Goal: Information Seeking & Learning: Learn about a topic

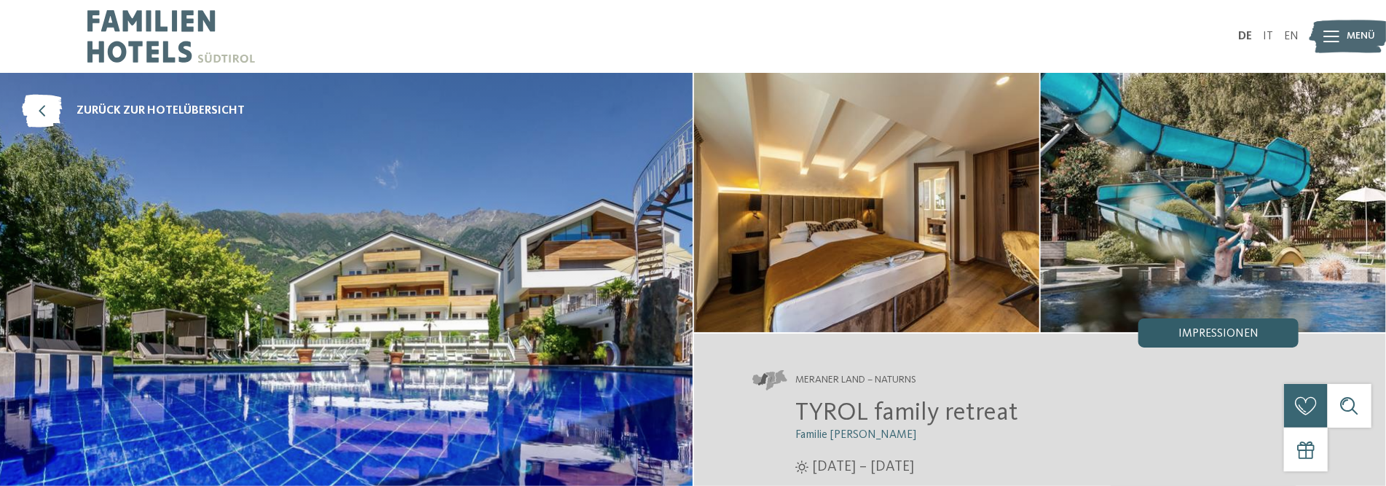
click at [1227, 334] on span "Impressionen" at bounding box center [1218, 334] width 80 height 12
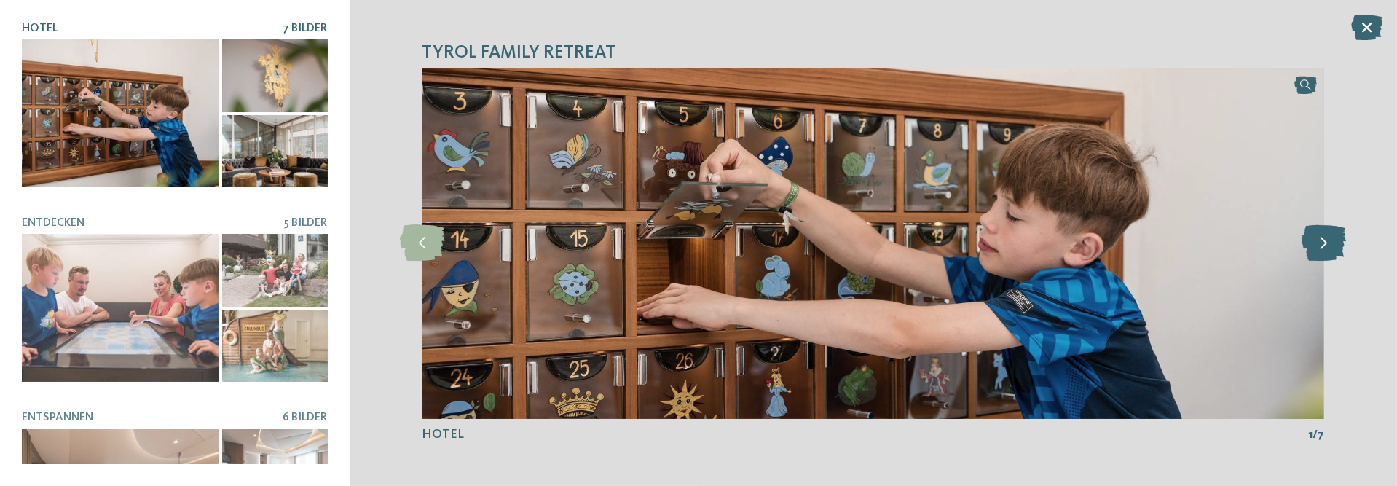
click at [1320, 243] on icon at bounding box center [1324, 243] width 44 height 36
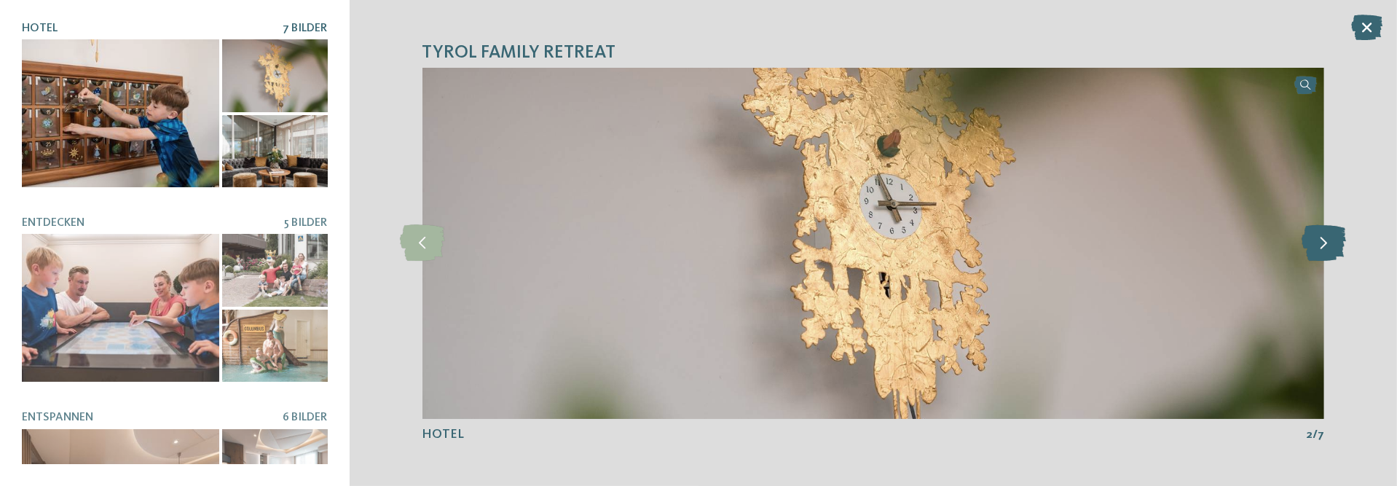
click at [1320, 243] on icon at bounding box center [1324, 243] width 44 height 36
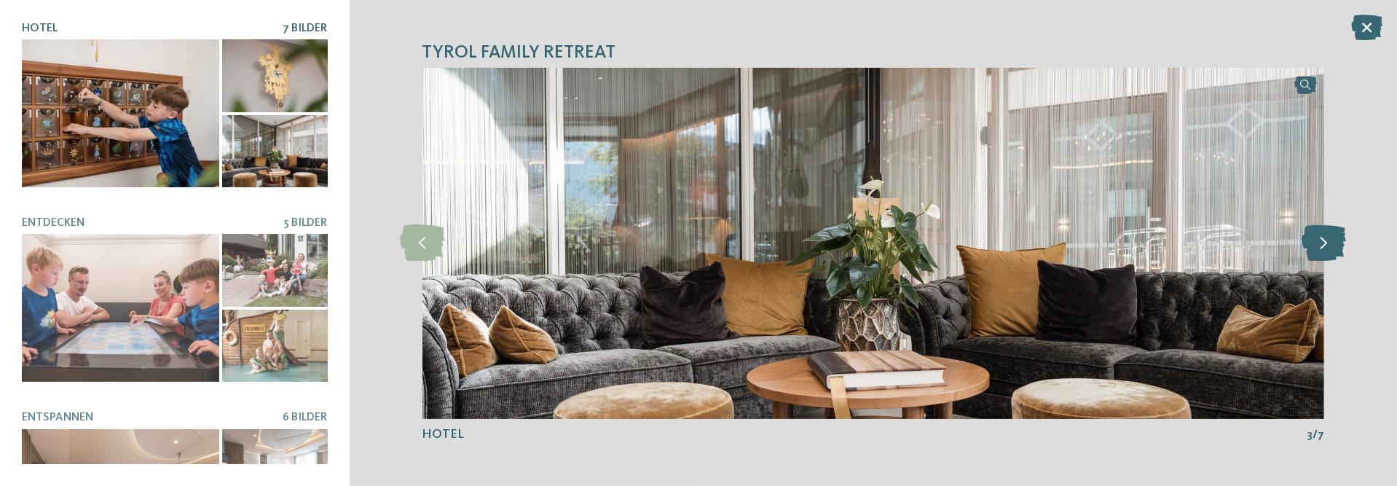
click at [1320, 243] on icon at bounding box center [1324, 243] width 44 height 36
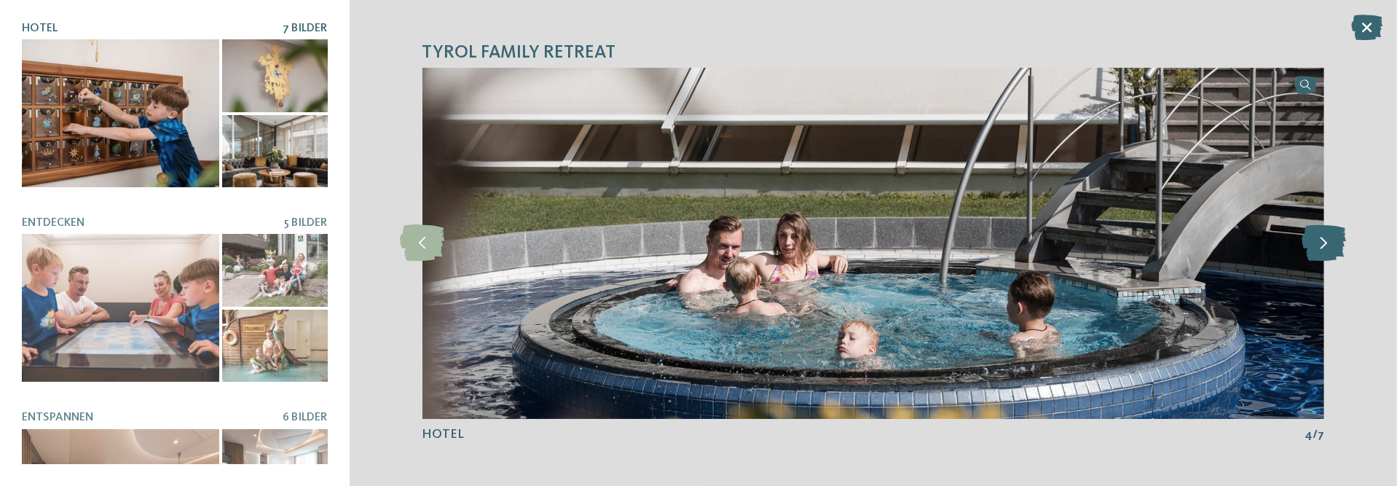
click at [1320, 243] on icon at bounding box center [1324, 243] width 44 height 36
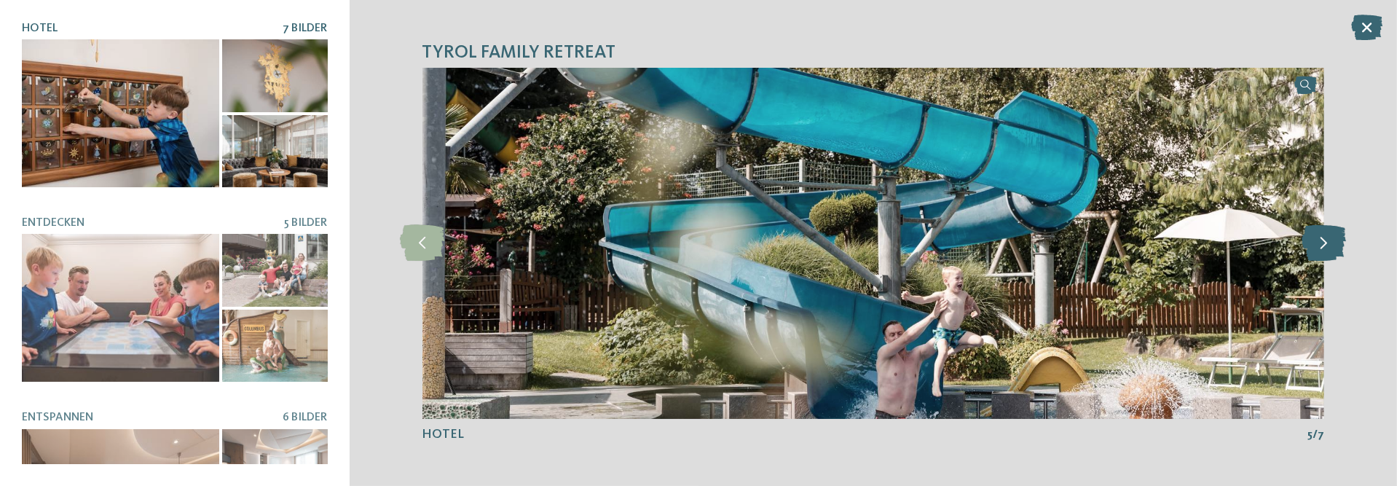
click at [1320, 243] on icon at bounding box center [1324, 243] width 44 height 36
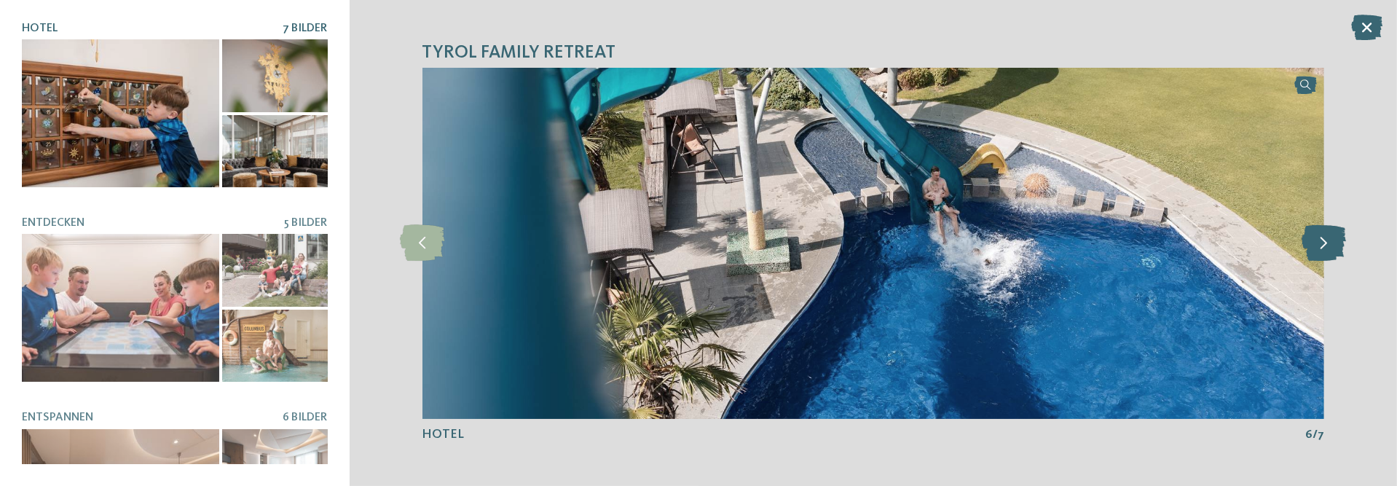
click at [1320, 243] on icon at bounding box center [1324, 243] width 44 height 36
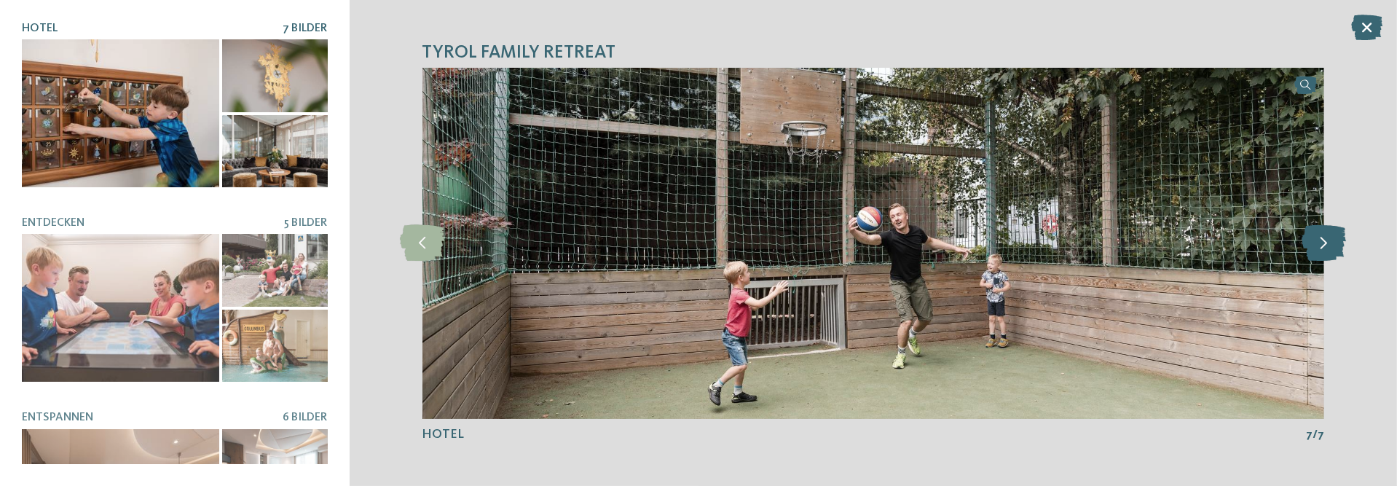
click at [1320, 243] on icon at bounding box center [1324, 243] width 44 height 36
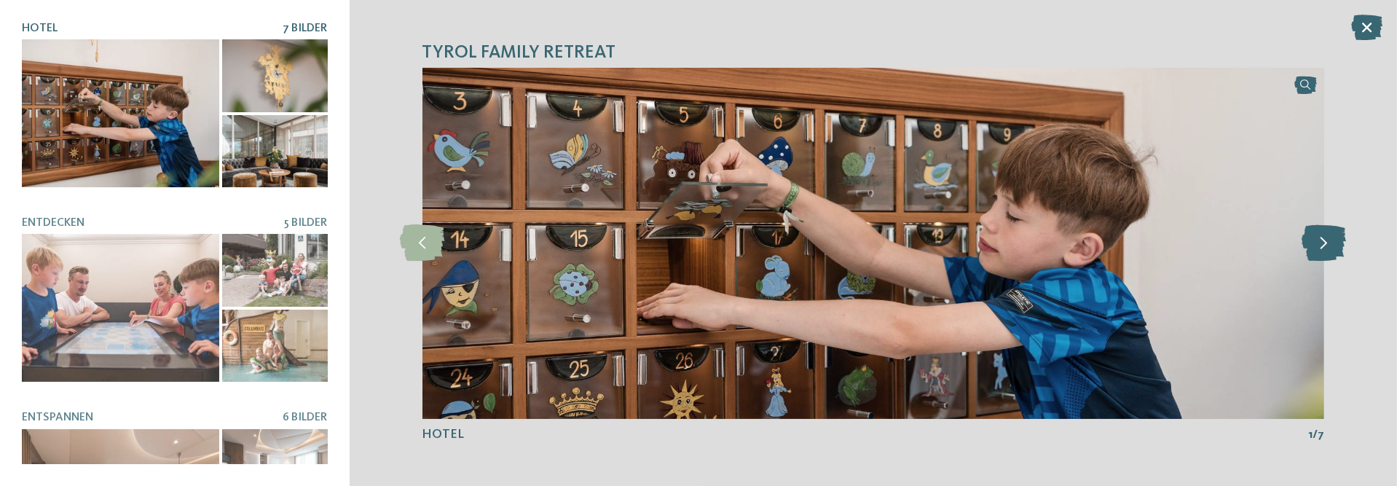
click at [1320, 243] on icon at bounding box center [1324, 243] width 44 height 36
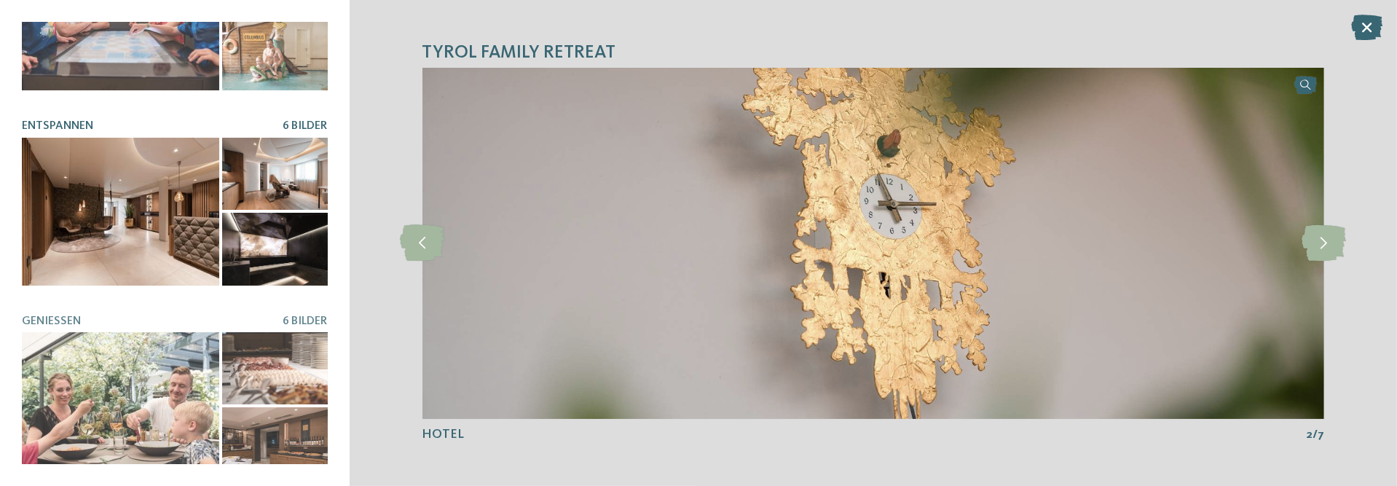
scroll to position [146, 0]
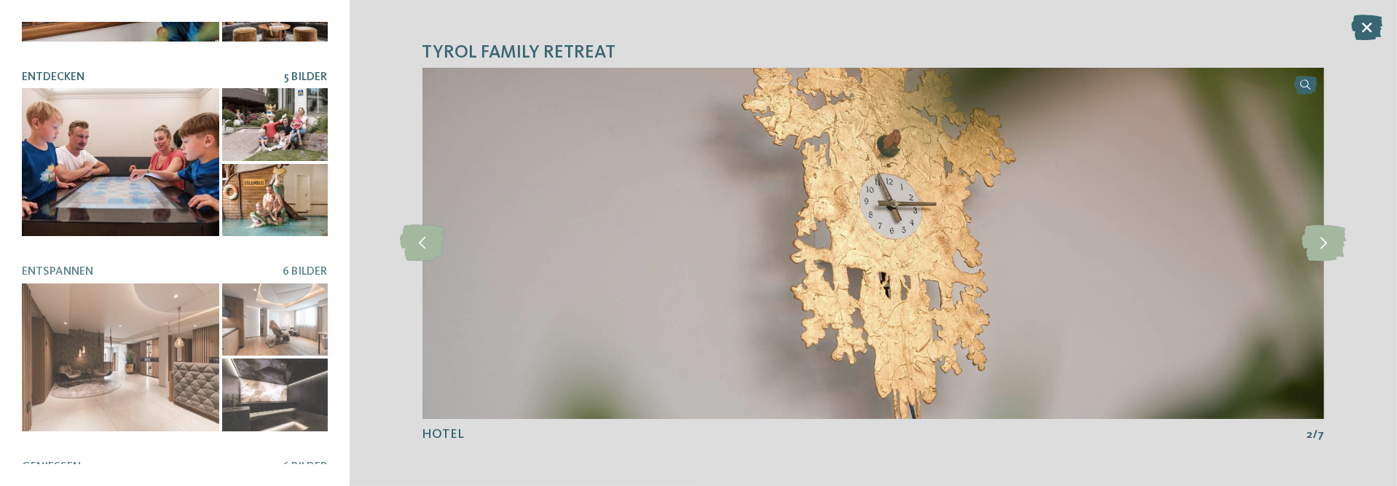
click at [139, 221] on div at bounding box center [120, 162] width 197 height 148
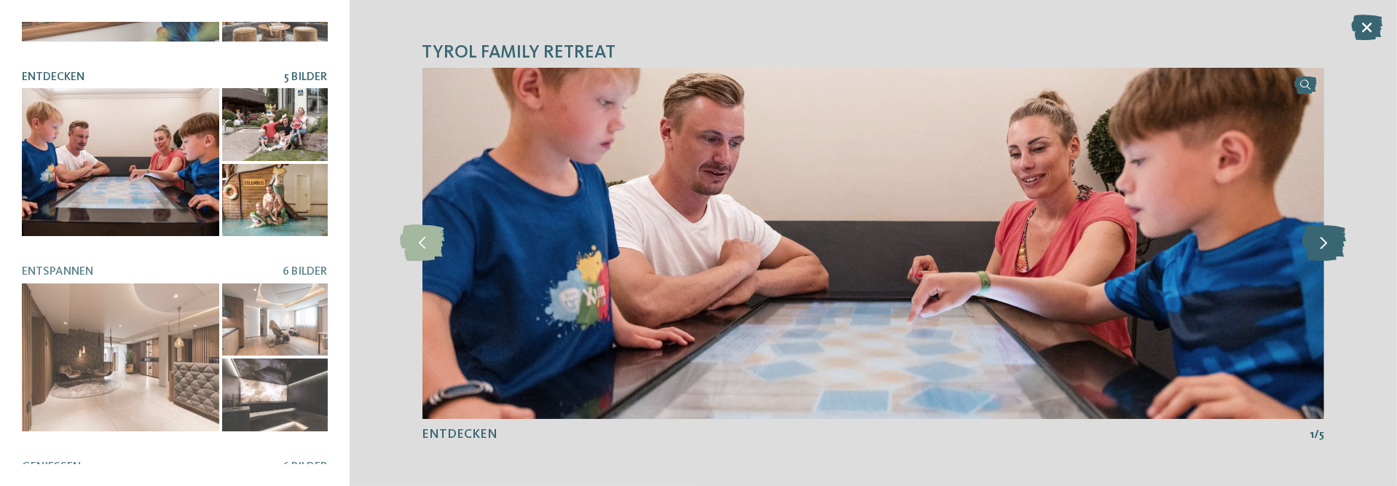
click at [1329, 241] on icon at bounding box center [1324, 243] width 44 height 36
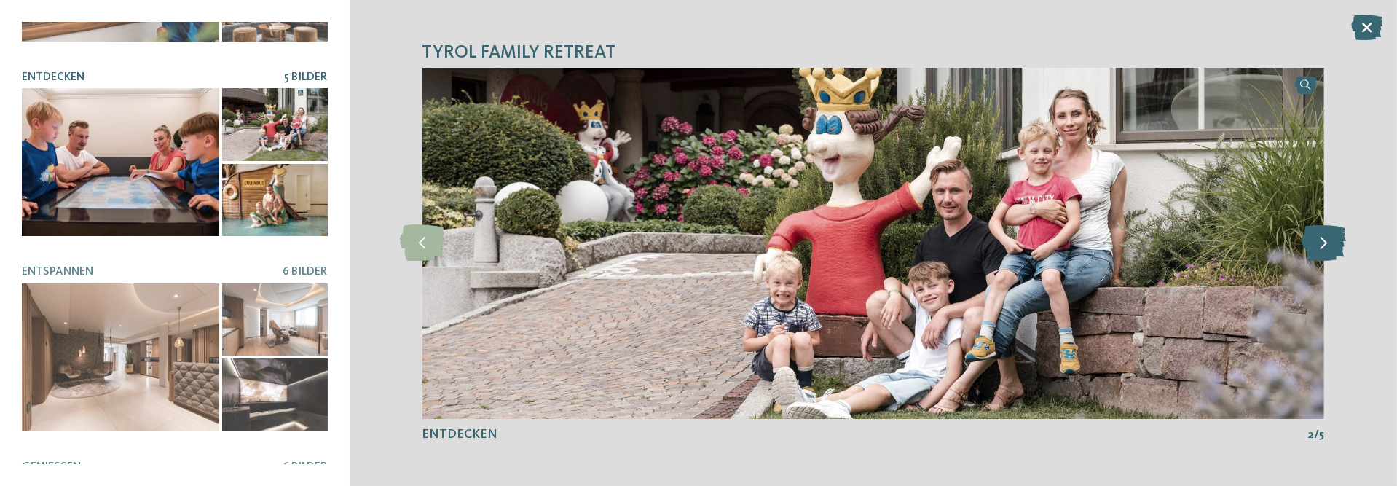
click at [1329, 241] on icon at bounding box center [1324, 243] width 44 height 36
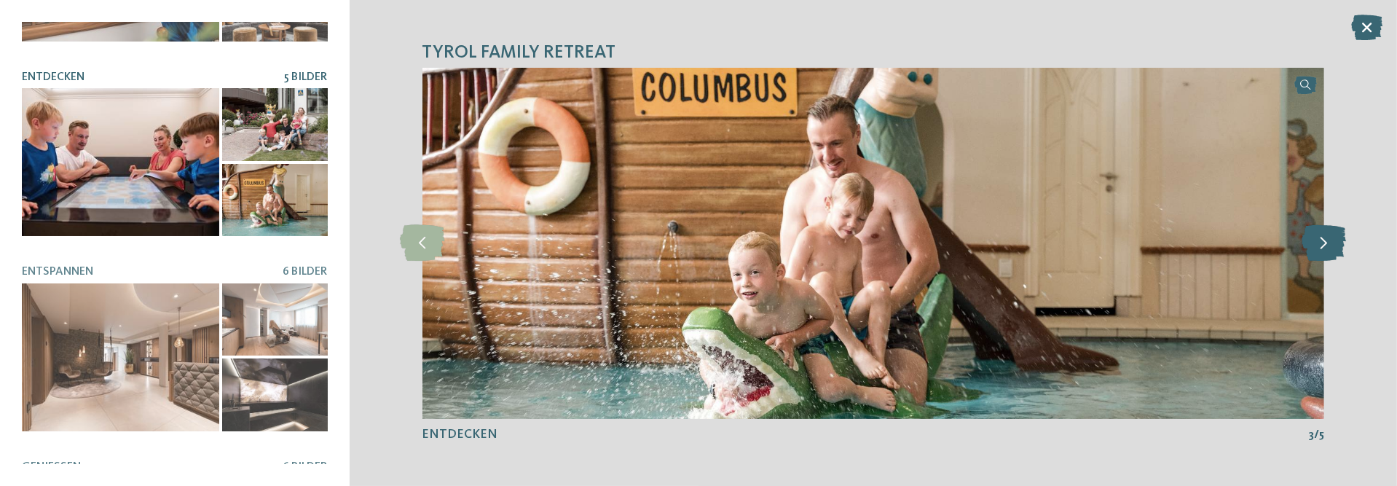
click at [1329, 241] on icon at bounding box center [1324, 243] width 44 height 36
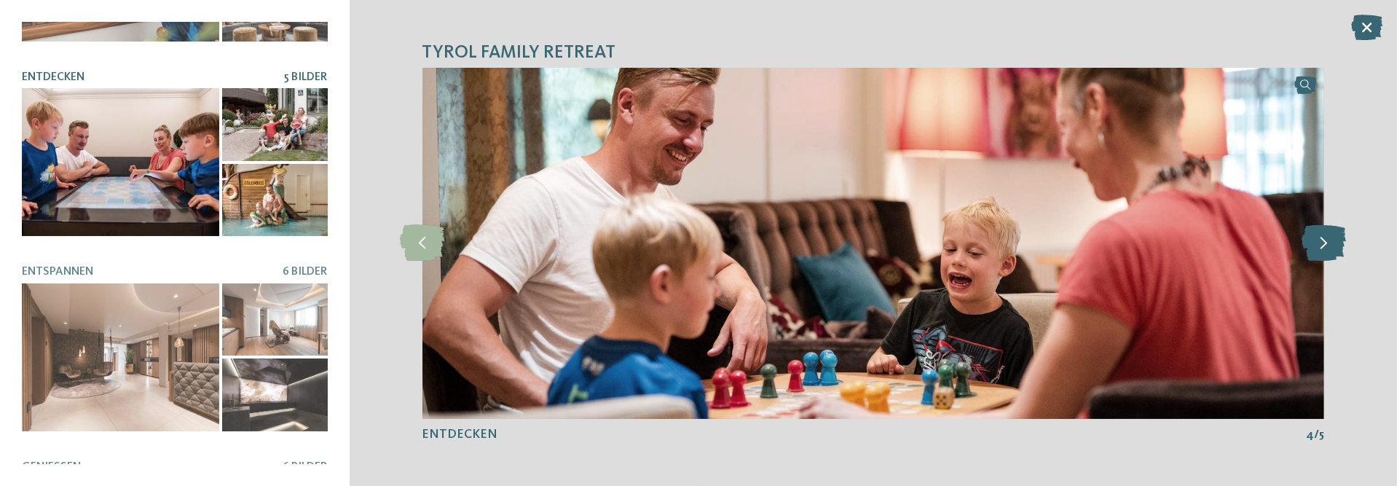
click at [1329, 241] on icon at bounding box center [1324, 243] width 44 height 36
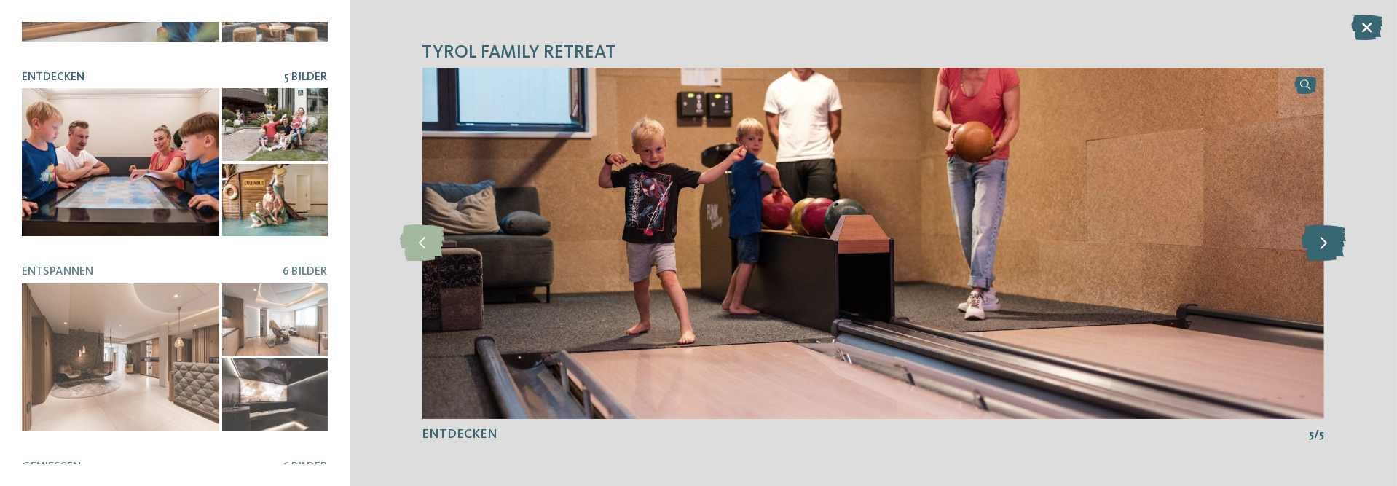
click at [1329, 241] on icon at bounding box center [1324, 243] width 44 height 36
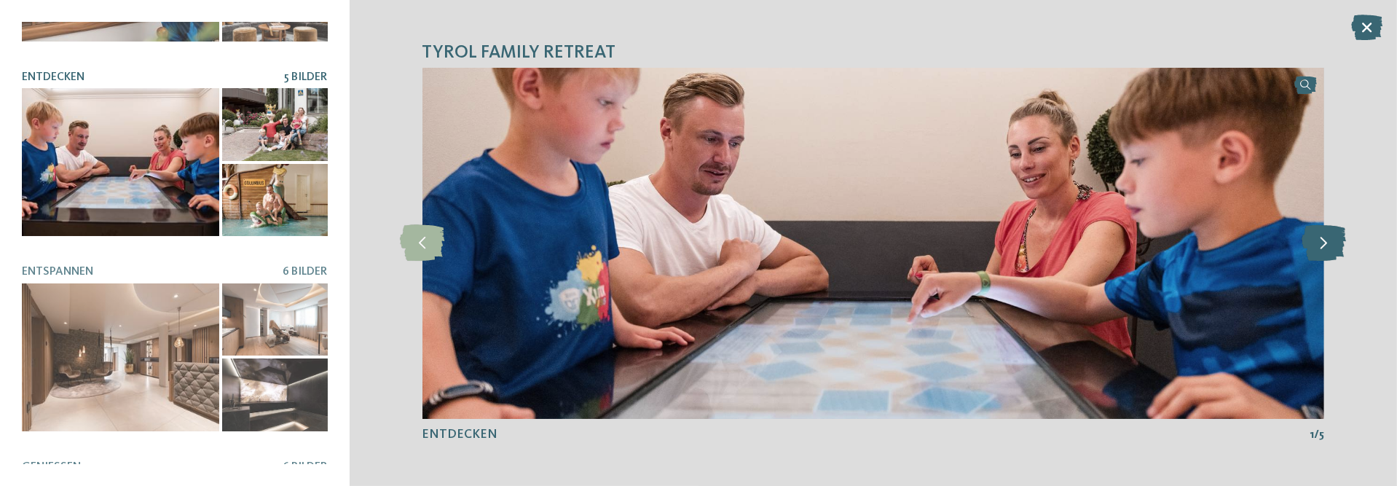
click at [1329, 241] on icon at bounding box center [1324, 243] width 44 height 36
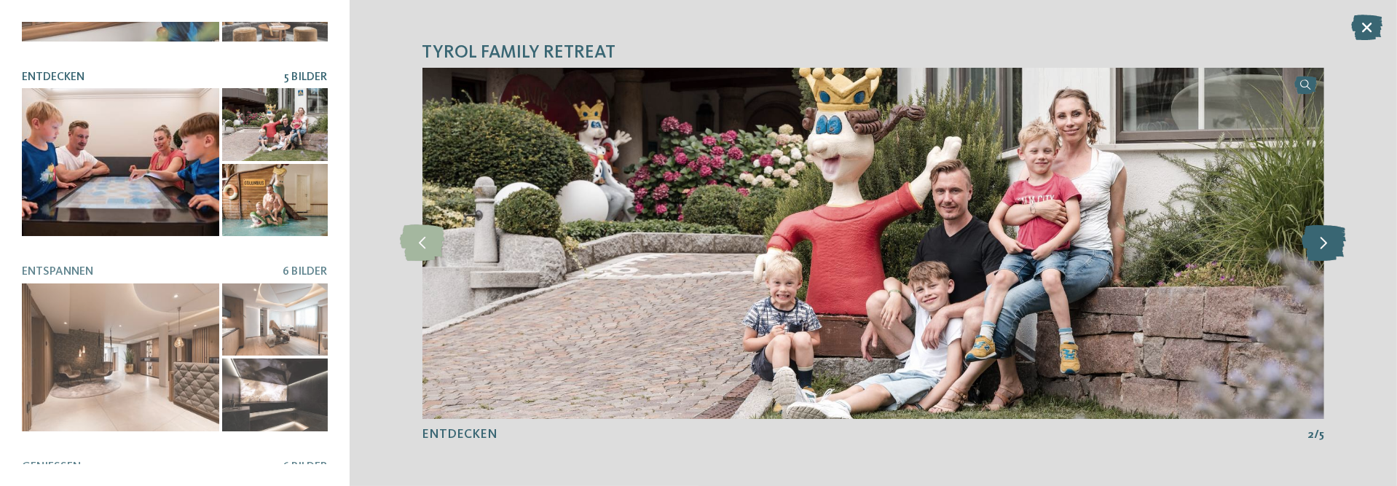
click at [1329, 241] on icon at bounding box center [1324, 243] width 44 height 36
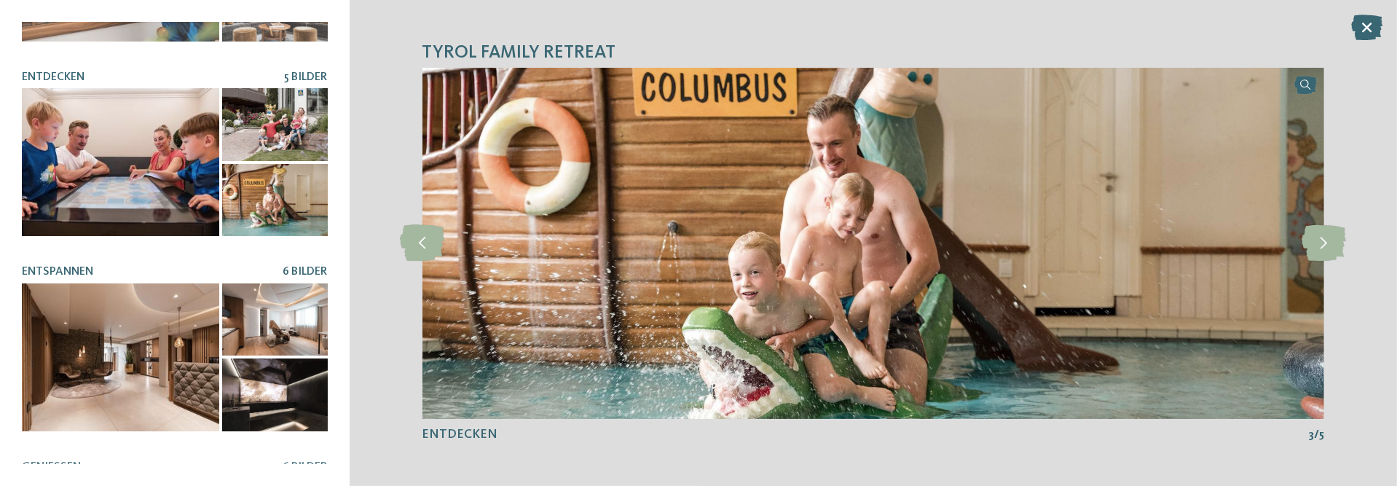
click at [121, 315] on div at bounding box center [120, 357] width 197 height 148
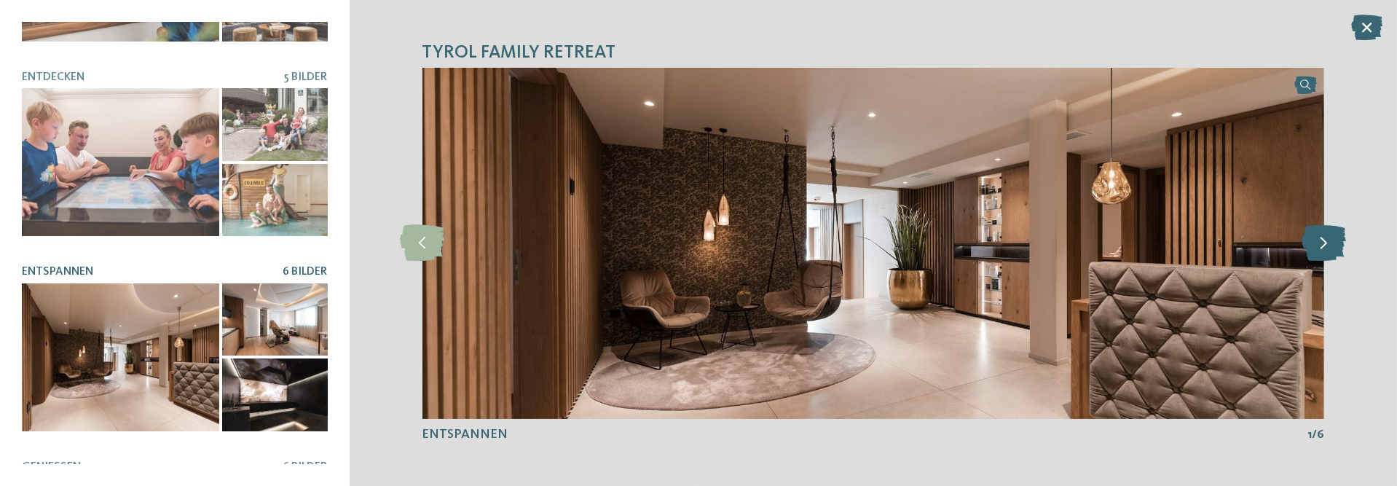
click at [1320, 252] on icon at bounding box center [1324, 243] width 44 height 36
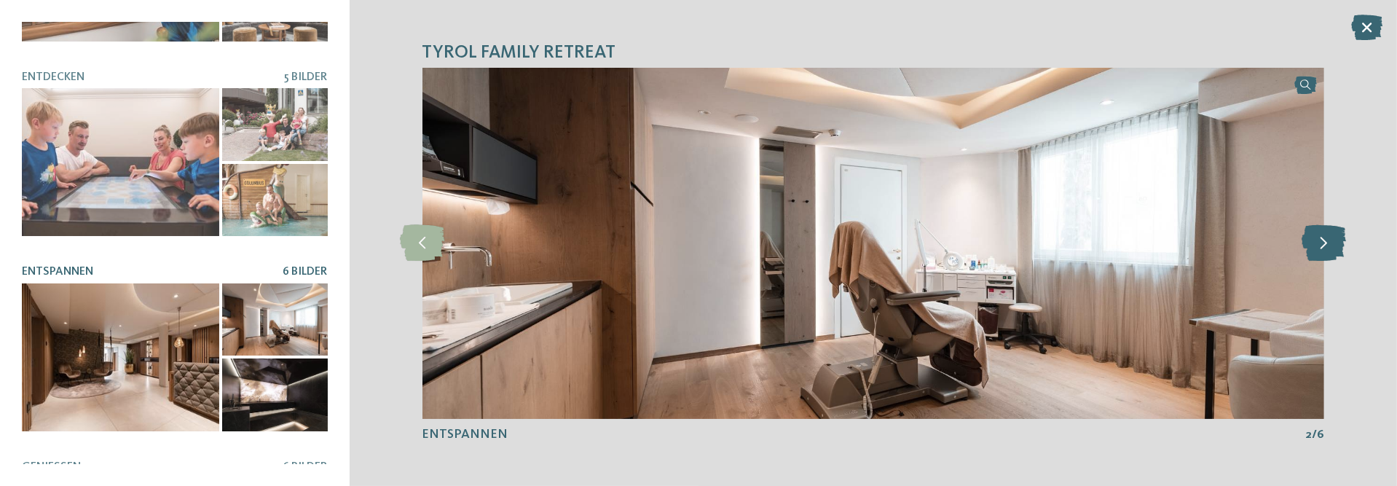
click at [1320, 252] on icon at bounding box center [1324, 243] width 44 height 36
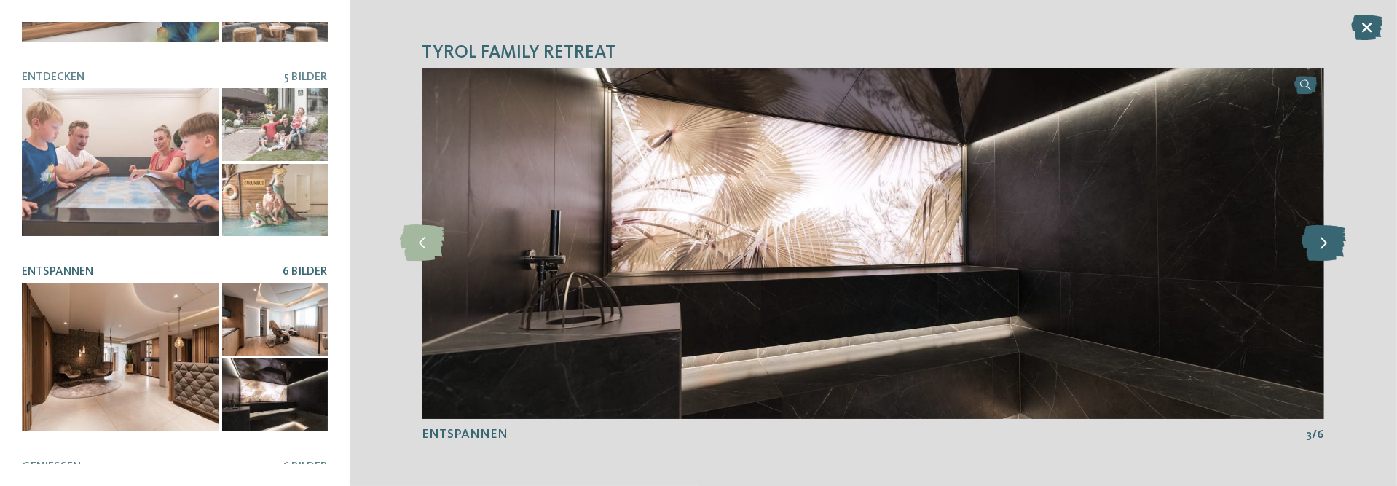
click at [1320, 252] on icon at bounding box center [1324, 243] width 44 height 36
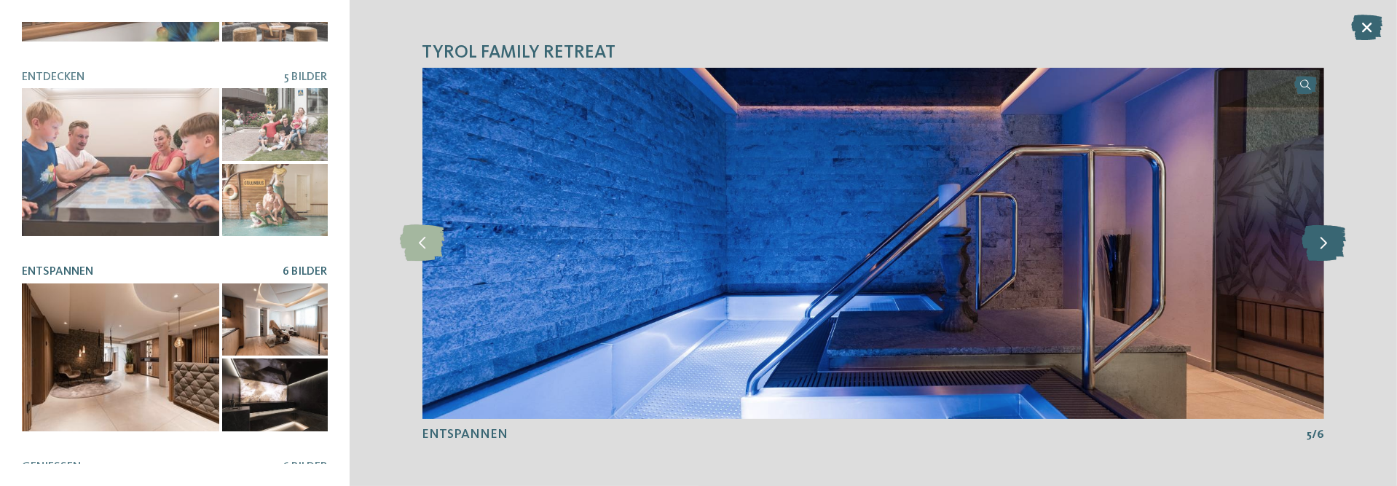
click at [1320, 252] on icon at bounding box center [1324, 243] width 44 height 36
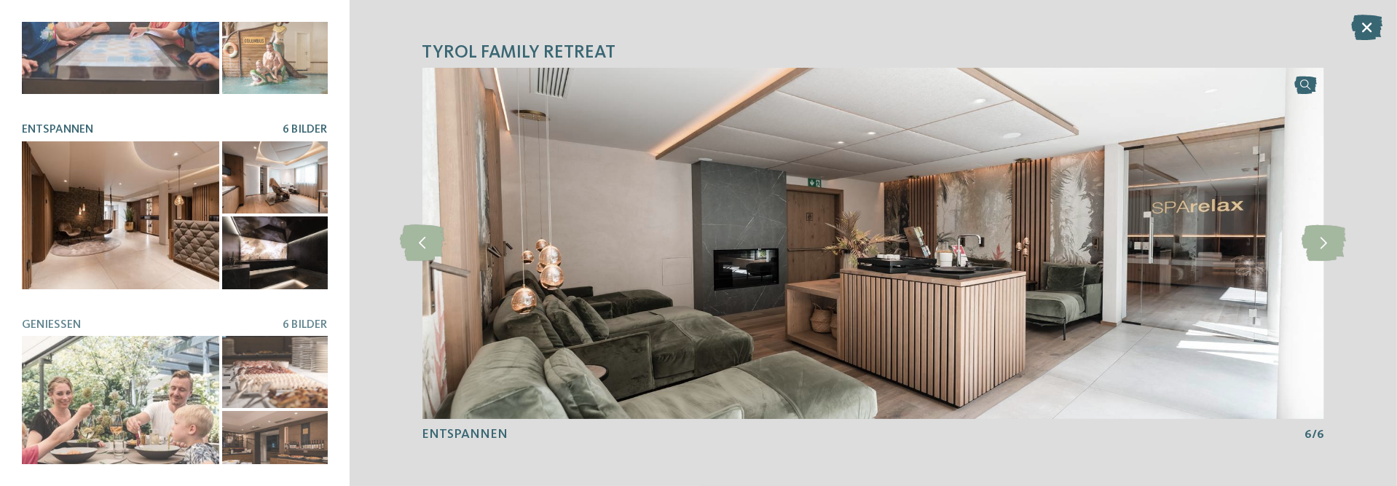
scroll to position [364, 0]
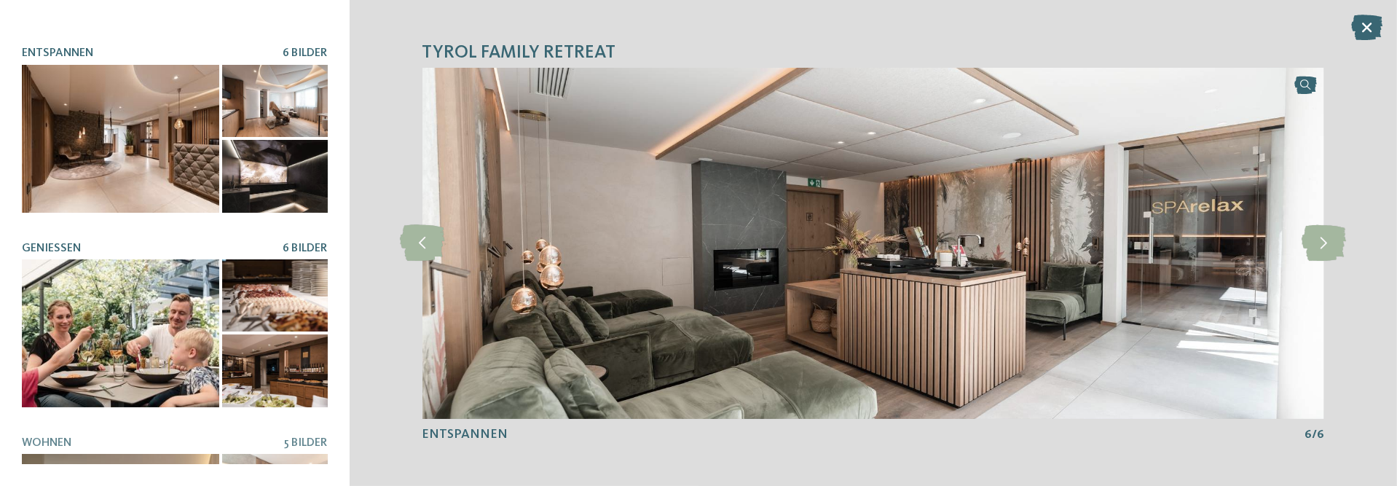
click at [155, 326] on div at bounding box center [120, 333] width 197 height 148
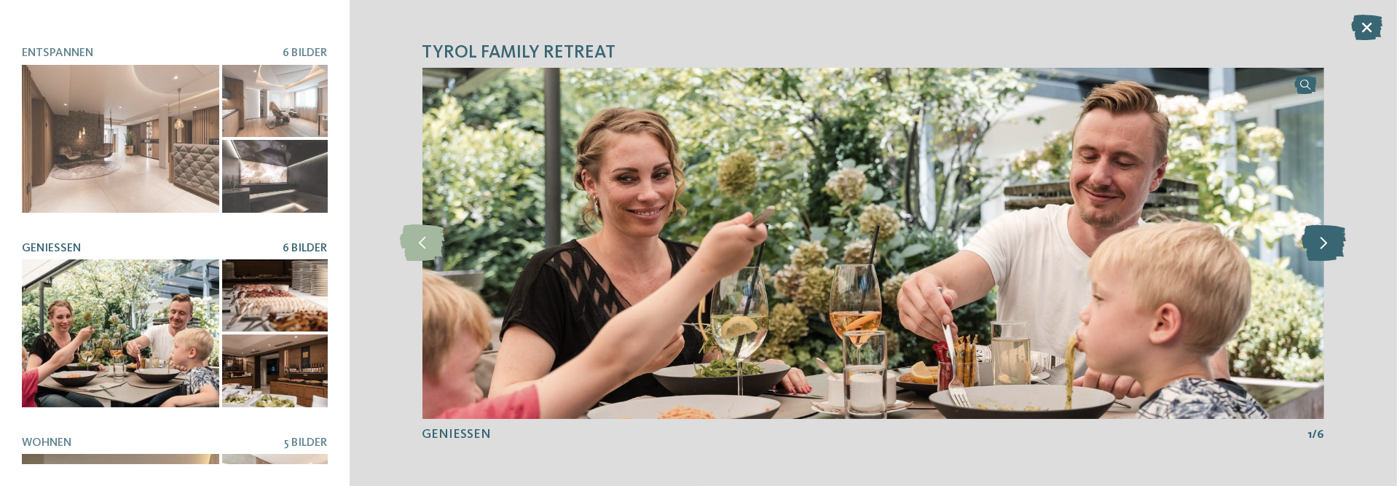
click at [1309, 249] on icon at bounding box center [1324, 243] width 44 height 36
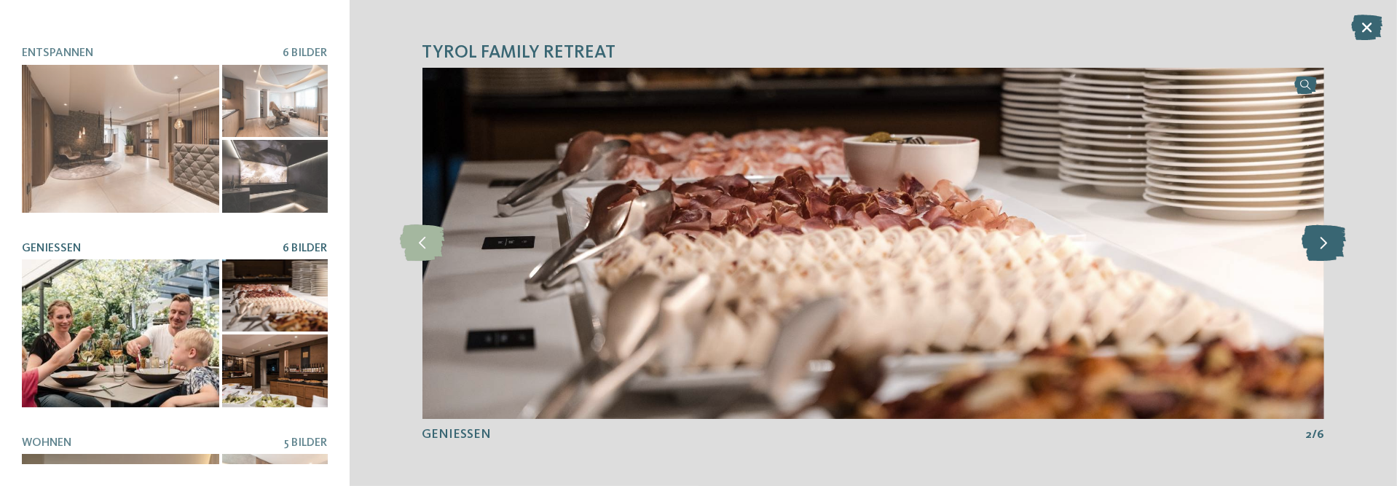
click at [1309, 249] on icon at bounding box center [1324, 243] width 44 height 36
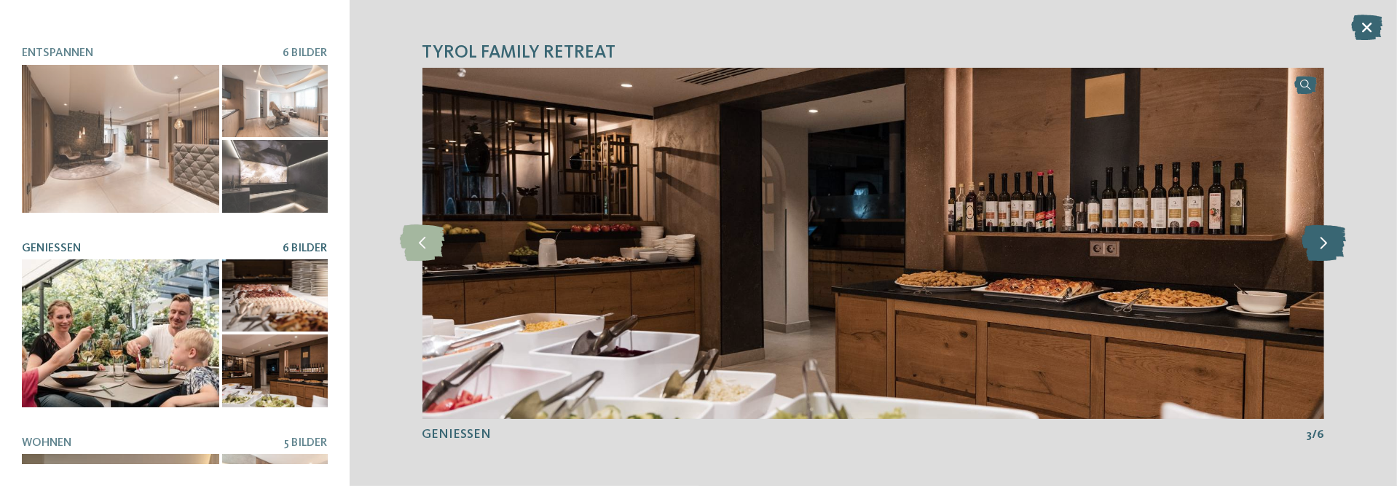
click at [1316, 249] on icon at bounding box center [1324, 243] width 44 height 36
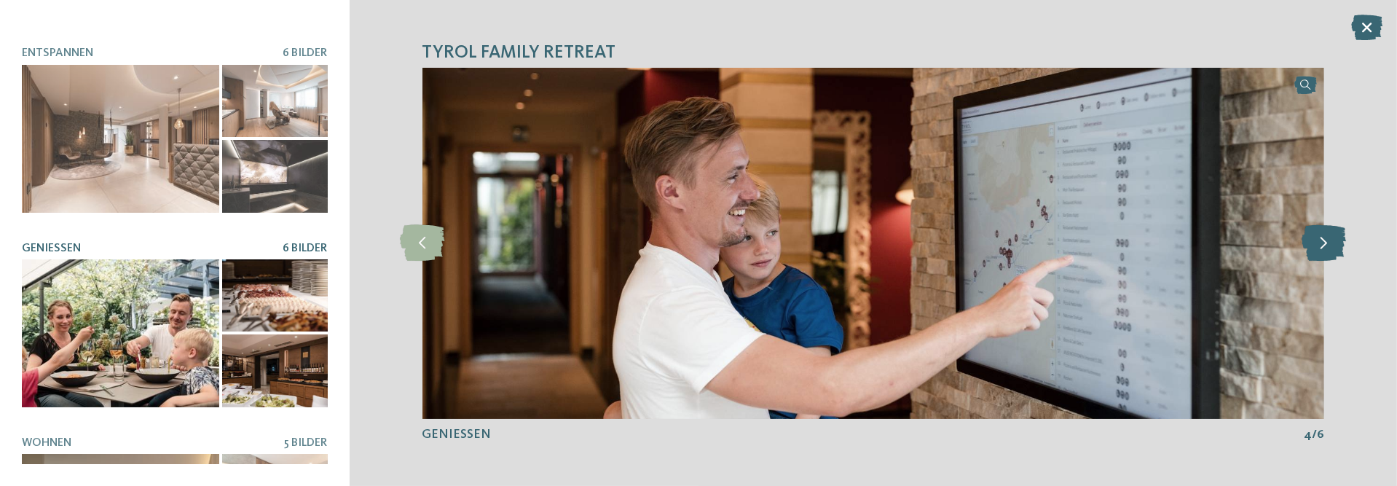
click at [1316, 249] on icon at bounding box center [1324, 243] width 44 height 36
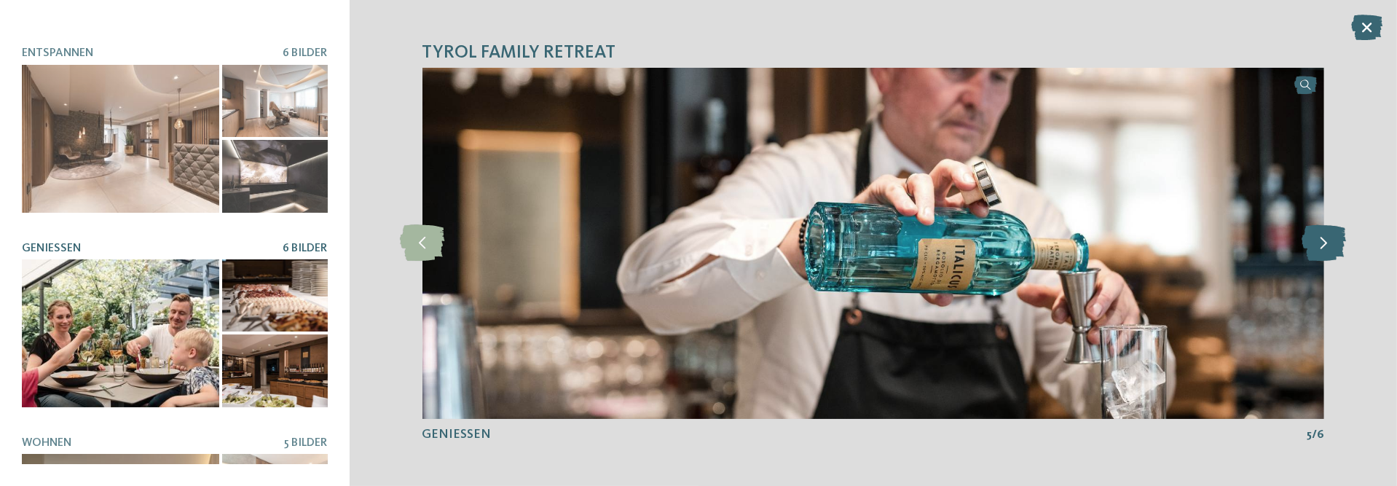
click at [1316, 249] on icon at bounding box center [1324, 243] width 44 height 36
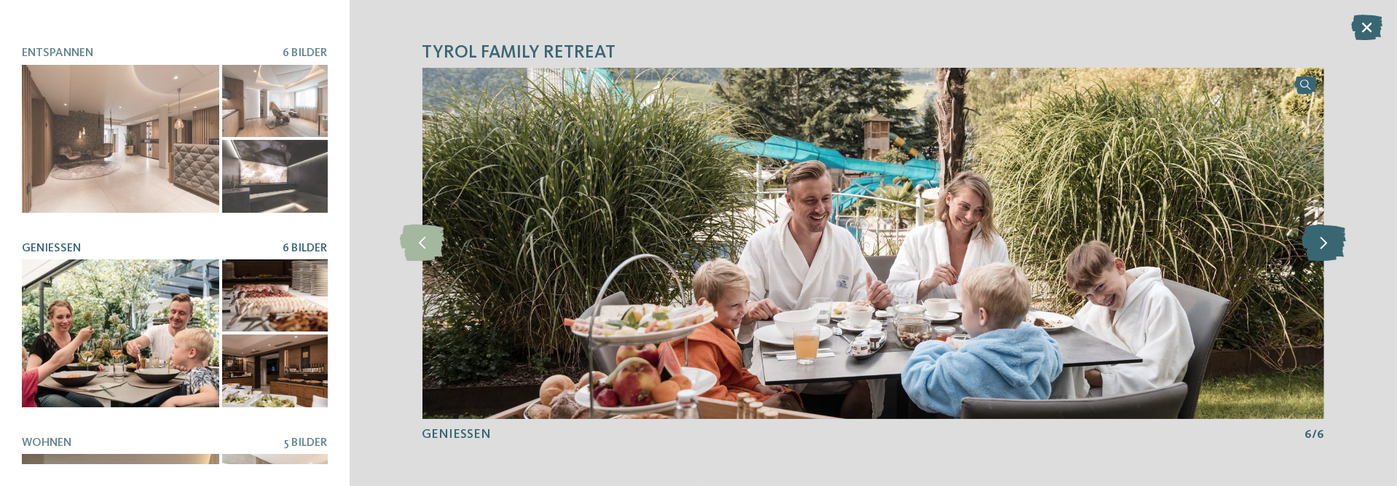
click at [1316, 249] on icon at bounding box center [1324, 243] width 44 height 36
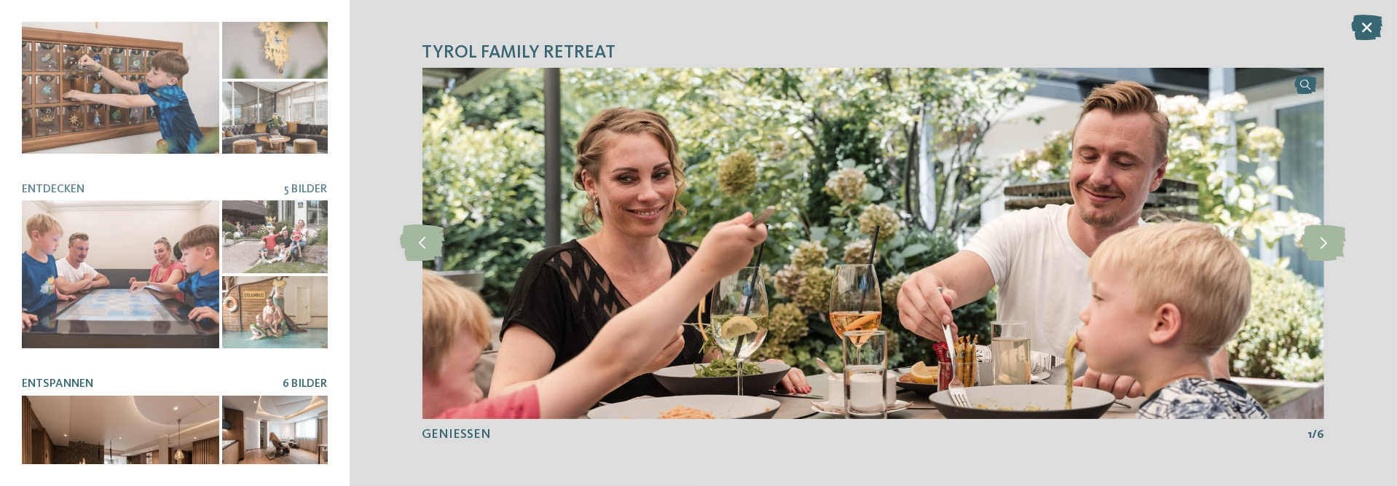
scroll to position [0, 0]
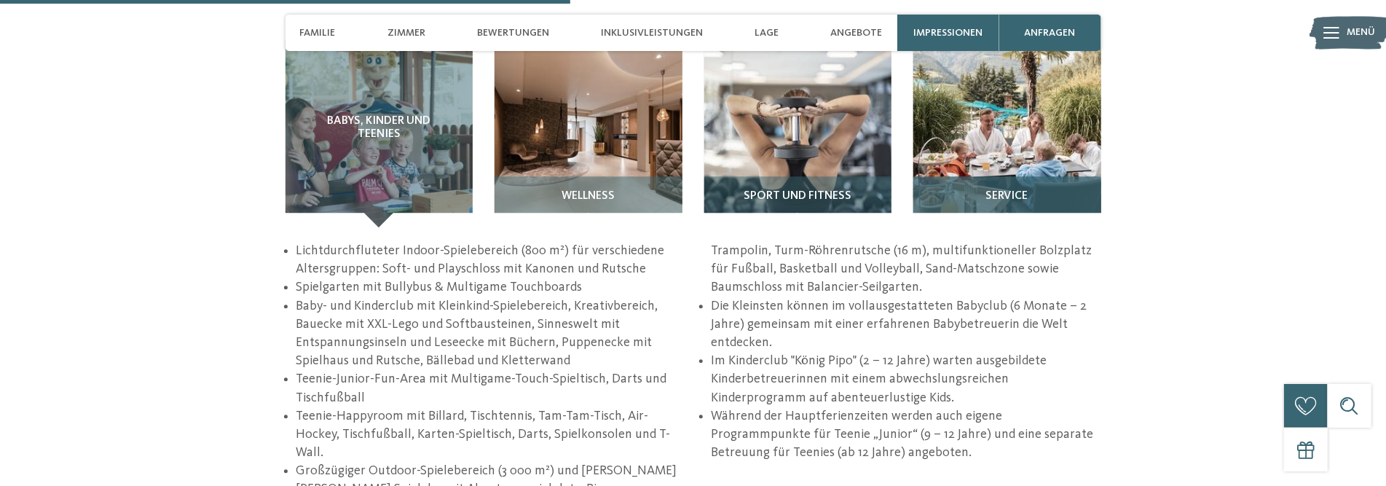
scroll to position [2039, 0]
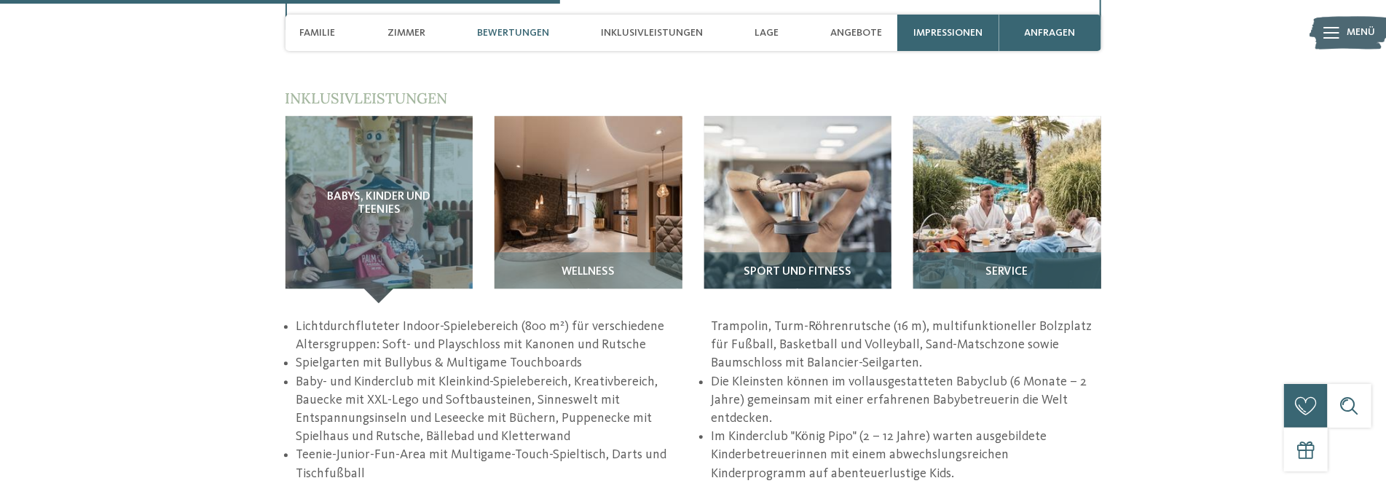
click at [1007, 262] on div "Service" at bounding box center [1007, 277] width 188 height 51
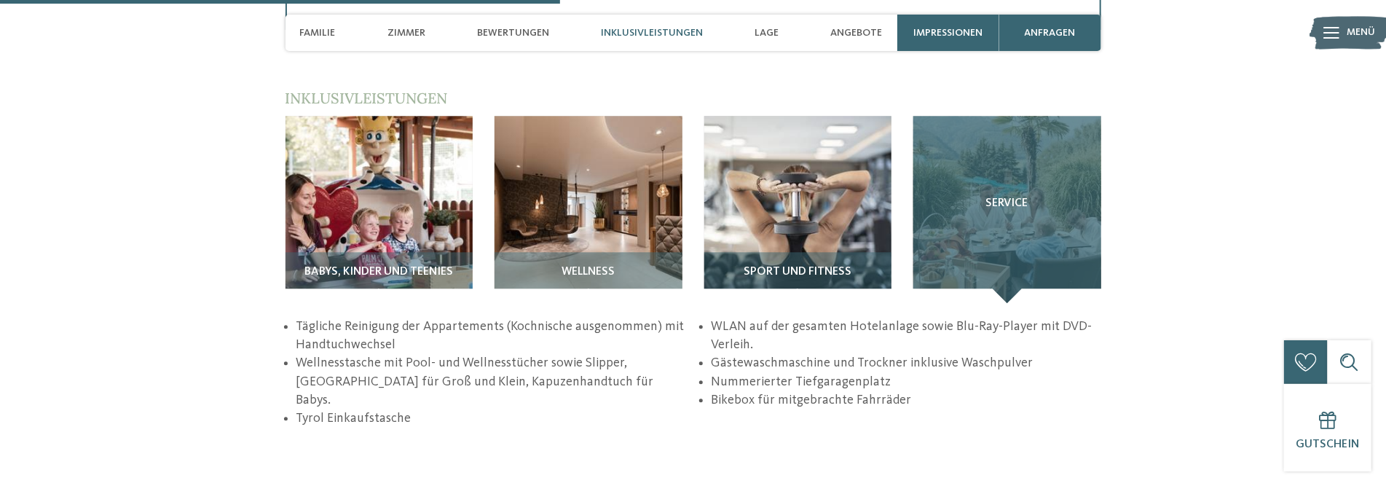
click at [1025, 244] on div "Service" at bounding box center [1007, 210] width 188 height 188
click at [1017, 201] on span "Service" at bounding box center [1007, 203] width 42 height 13
click at [1027, 232] on div "Service" at bounding box center [1007, 210] width 188 height 188
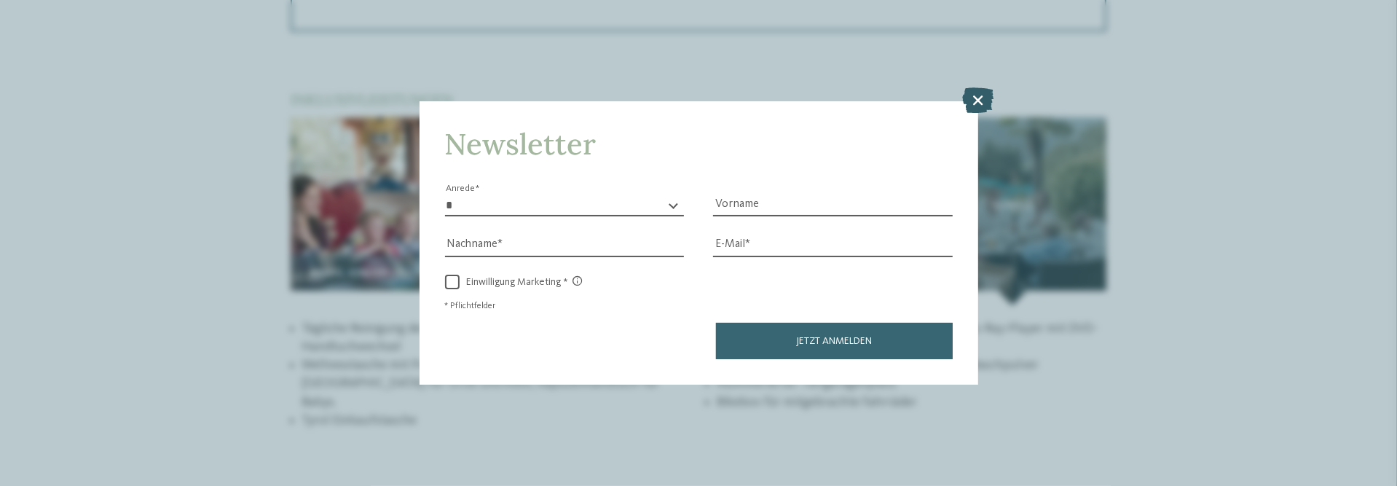
click at [980, 99] on icon at bounding box center [977, 100] width 31 height 25
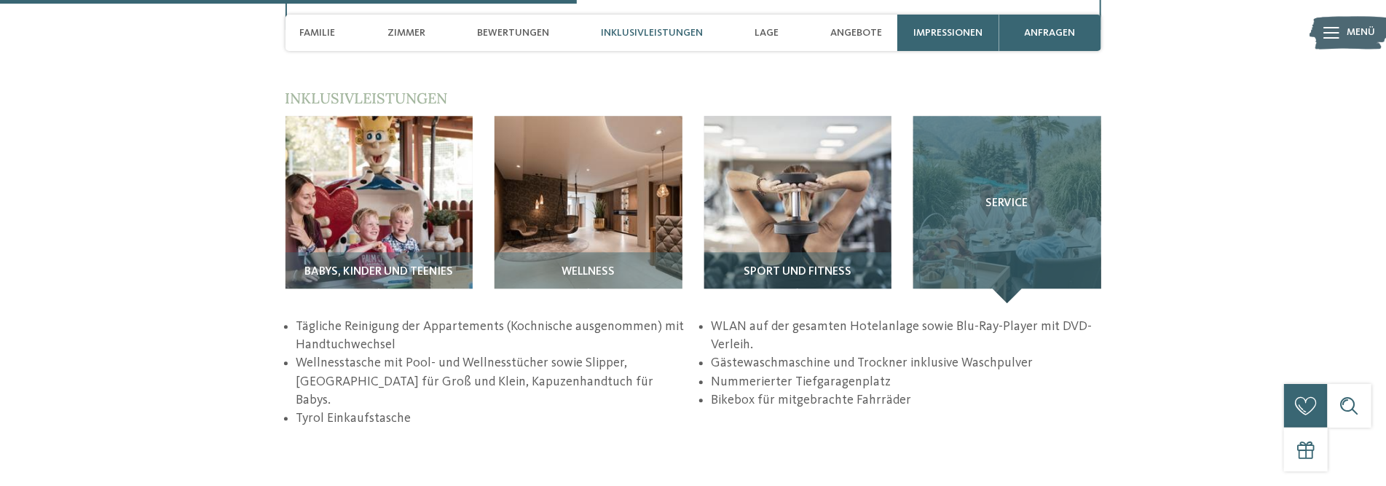
click at [1009, 246] on div "Service" at bounding box center [1007, 210] width 188 height 188
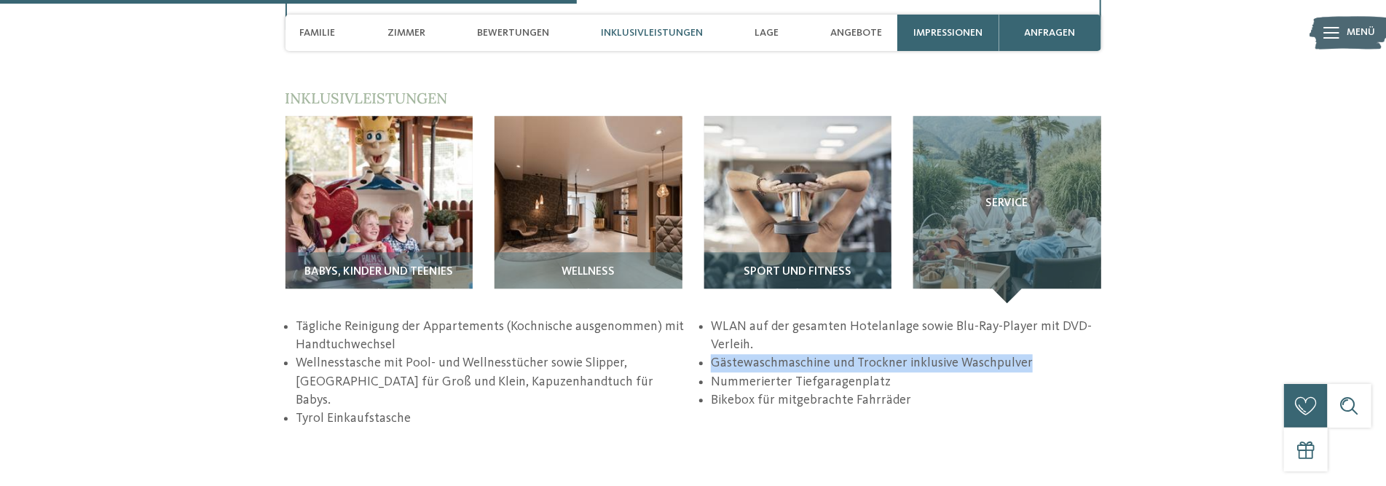
drag, startPoint x: 712, startPoint y: 364, endPoint x: 1052, endPoint y: 367, distance: 340.8
click at [1052, 367] on p "Gästewaschmaschine und Trockner inklusive Waschpulver" at bounding box center [906, 363] width 390 height 18
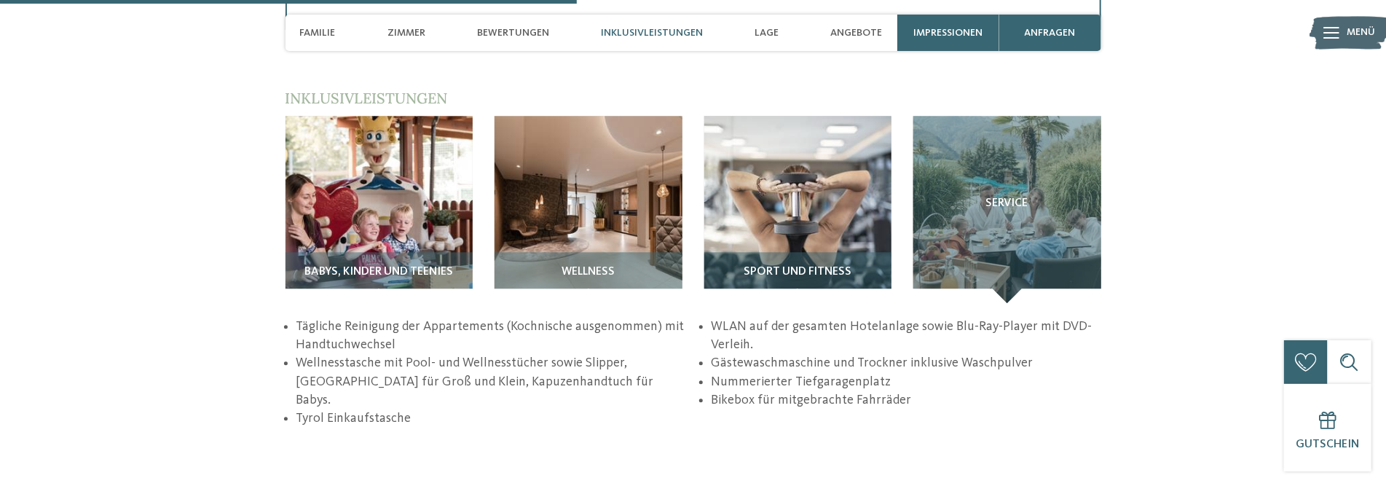
drag, startPoint x: 1052, startPoint y: 367, endPoint x: 942, endPoint y: 438, distance: 131.3
click at [942, 438] on div "zurück zur Hotelübersicht TYROL family retreat" at bounding box center [693, 323] width 1386 height 4578
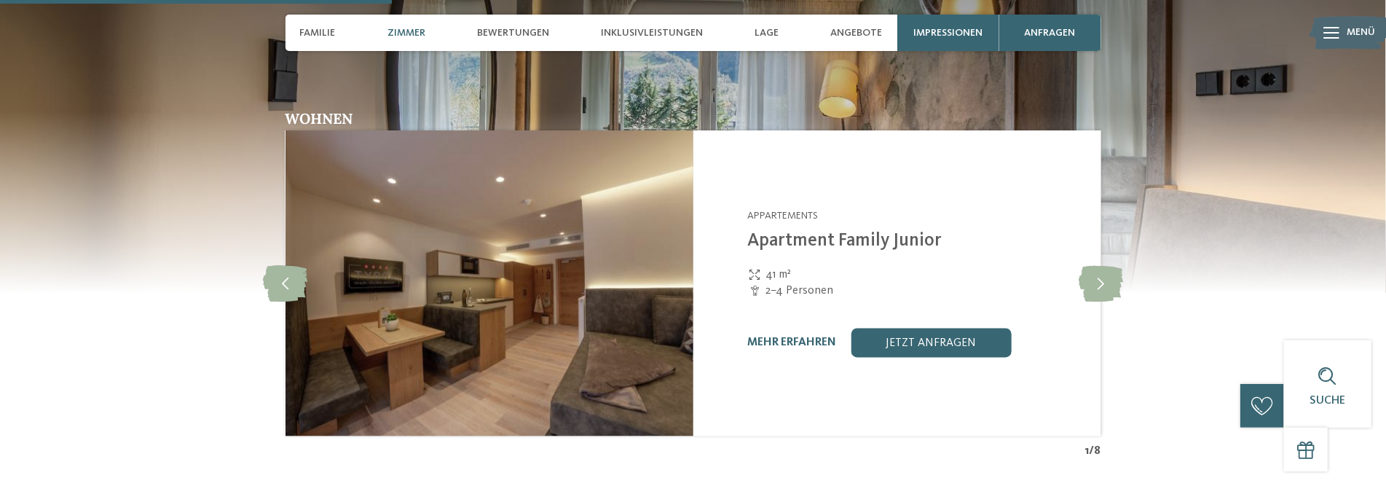
scroll to position [1384, 0]
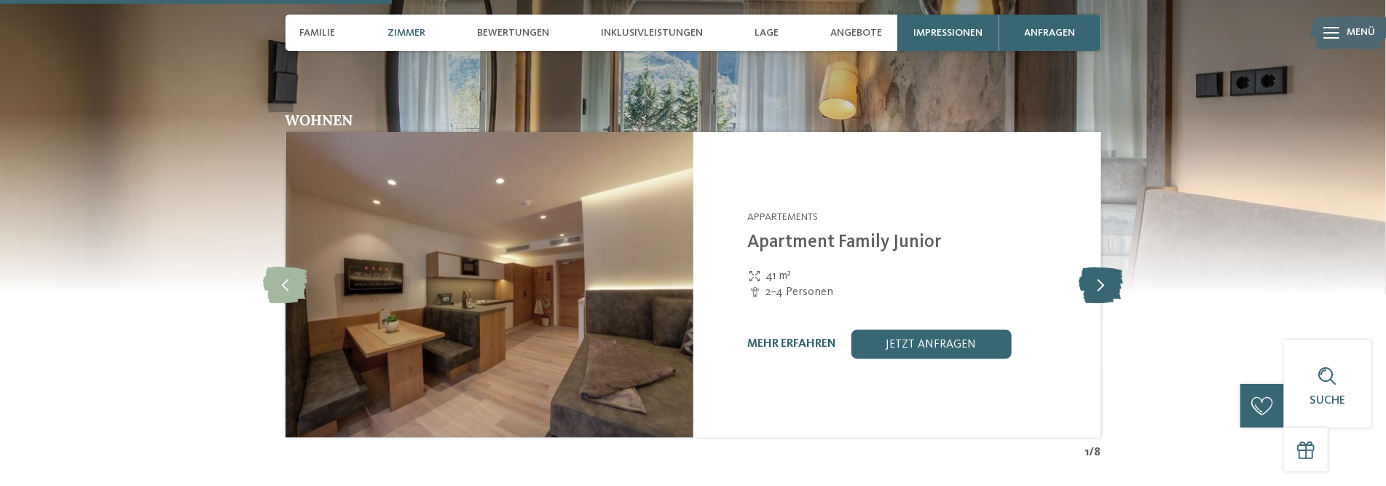
click at [1105, 283] on icon at bounding box center [1101, 285] width 44 height 36
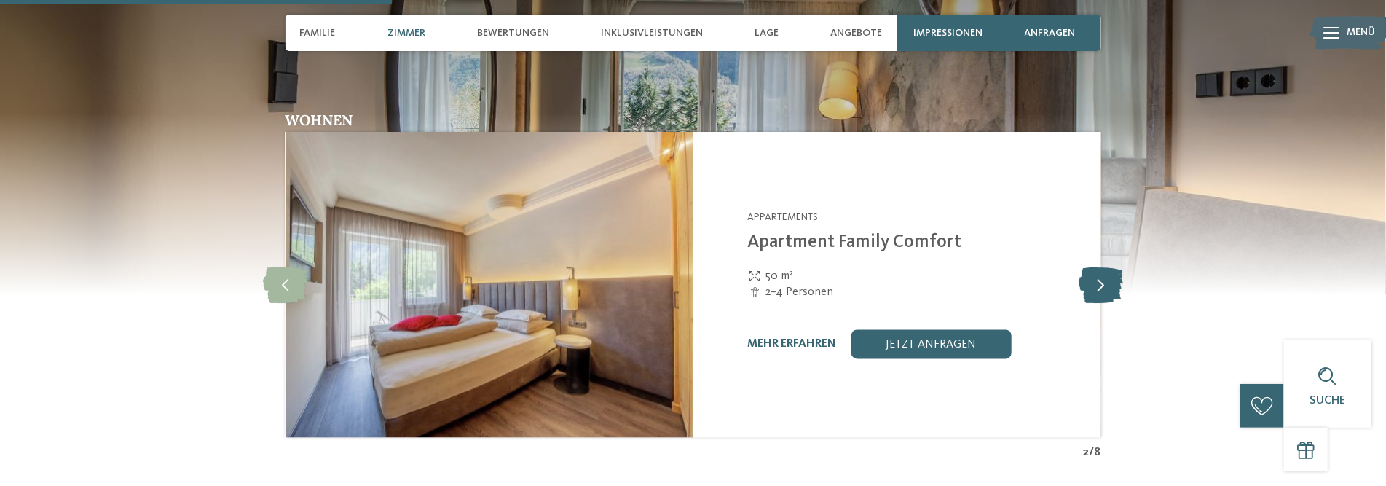
click at [1105, 283] on icon at bounding box center [1101, 285] width 44 height 36
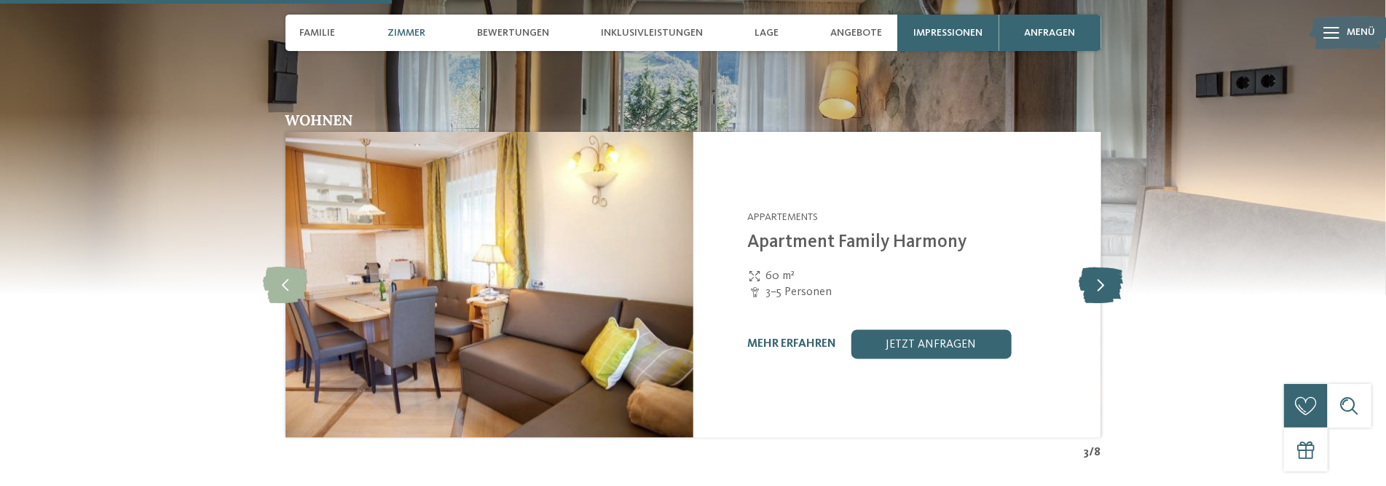
click at [1105, 283] on icon at bounding box center [1101, 285] width 44 height 36
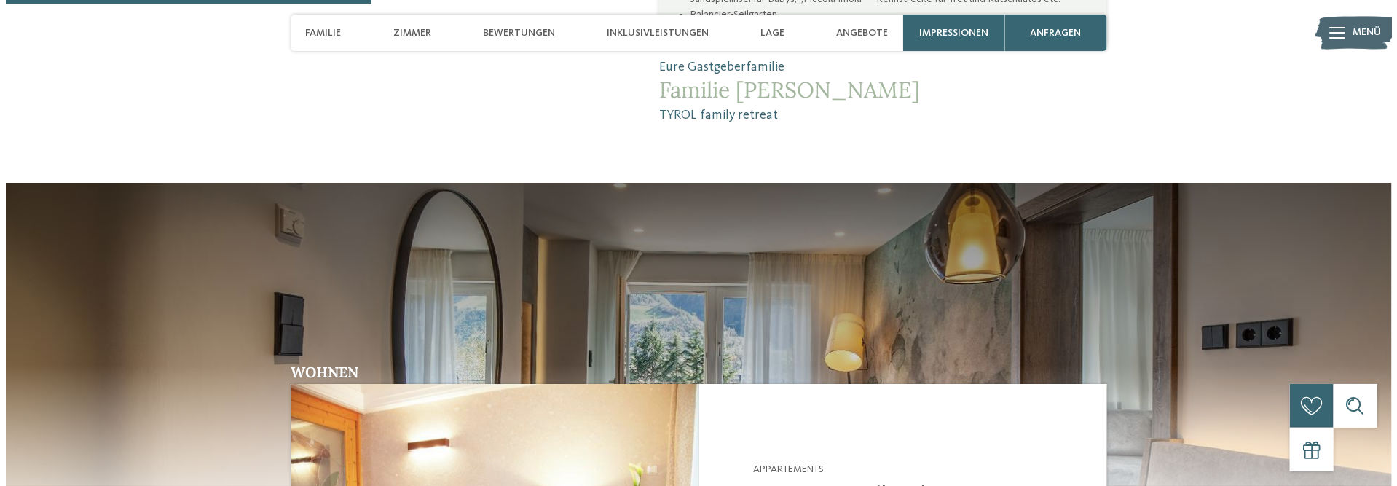
scroll to position [1092, 0]
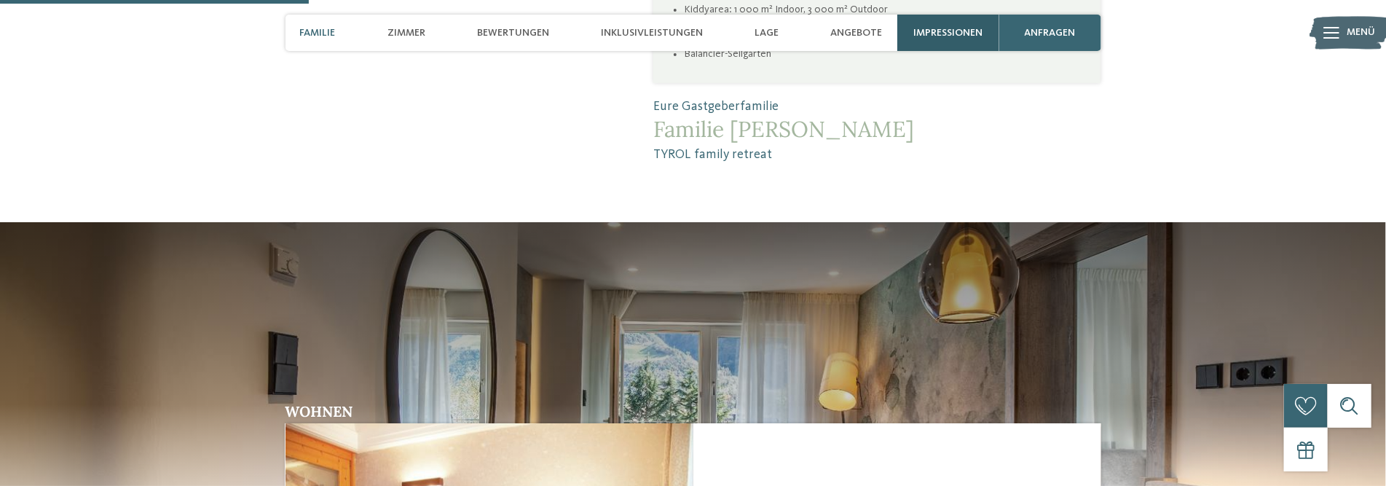
click at [953, 36] on span "Impressionen" at bounding box center [947, 33] width 69 height 12
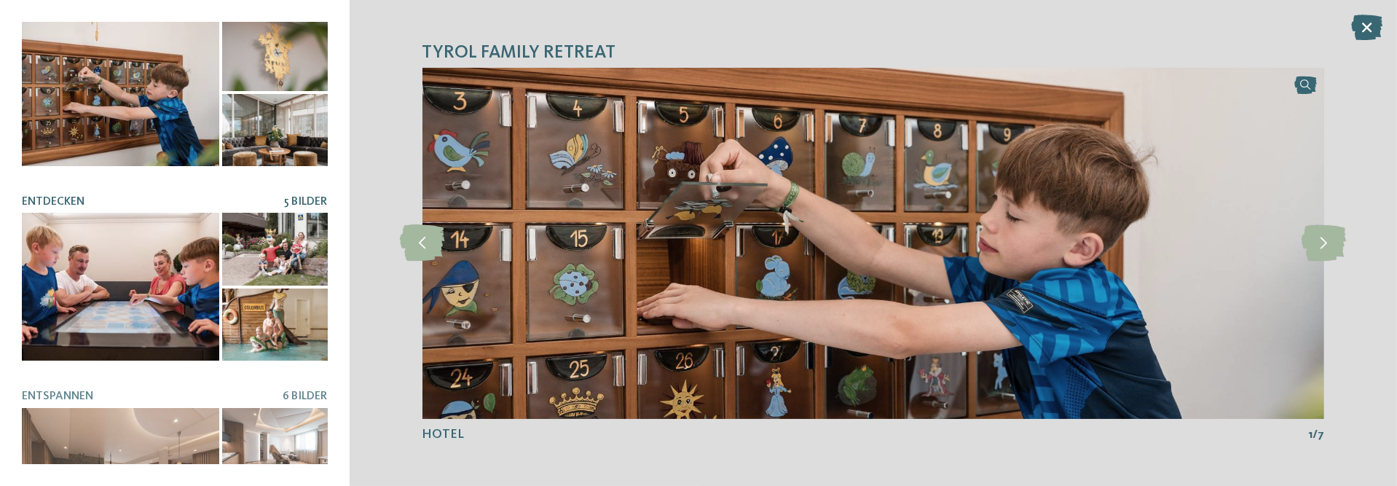
scroll to position [0, 0]
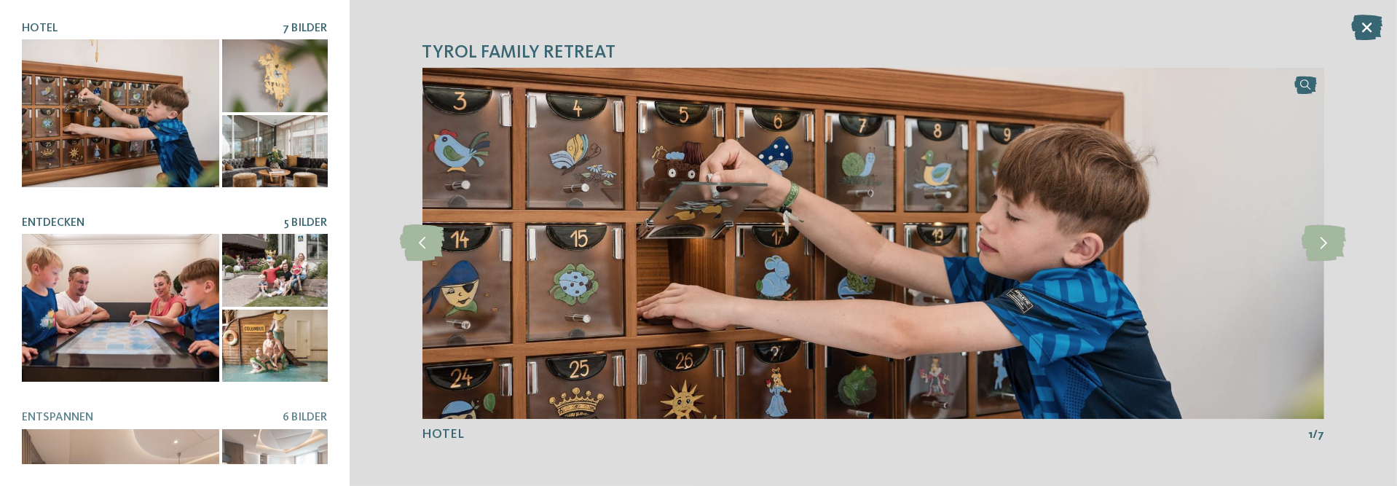
click at [260, 274] on div at bounding box center [275, 270] width 106 height 73
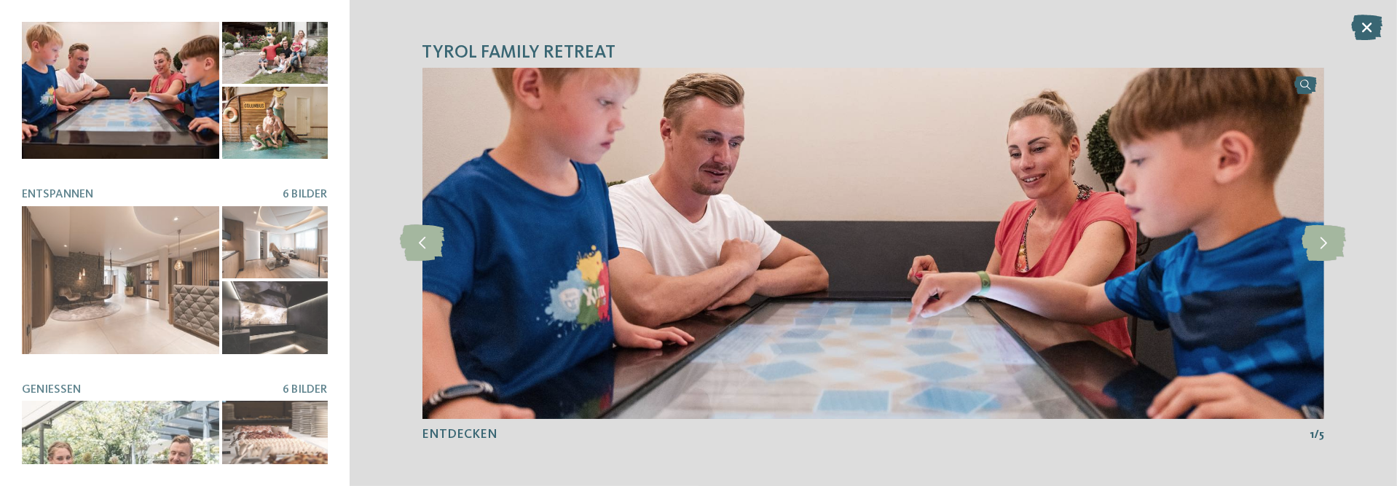
scroll to position [119, 0]
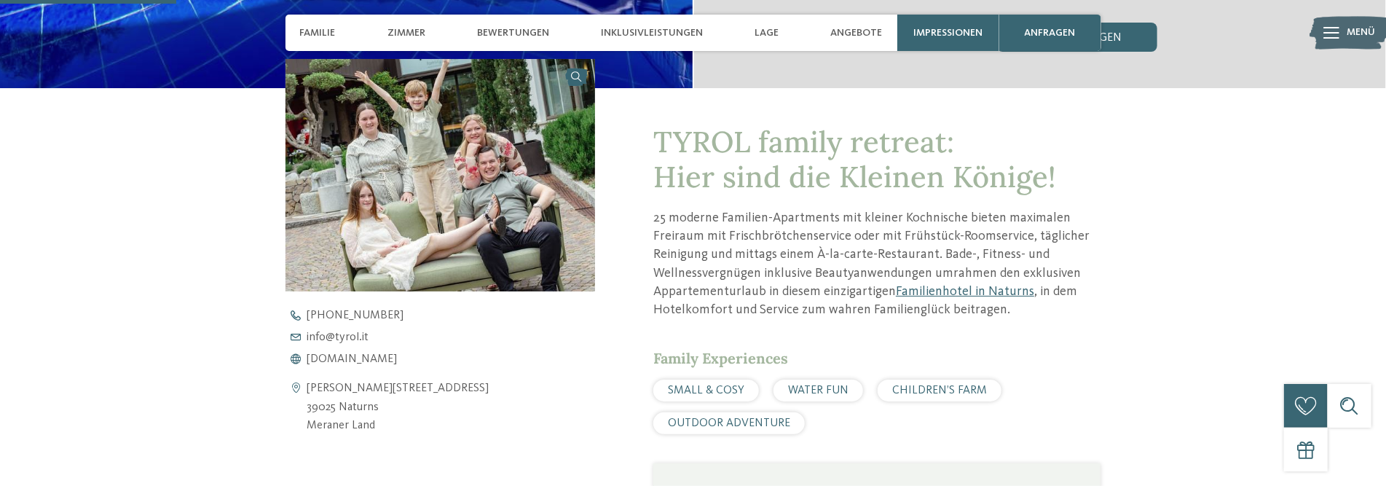
scroll to position [801, 0]
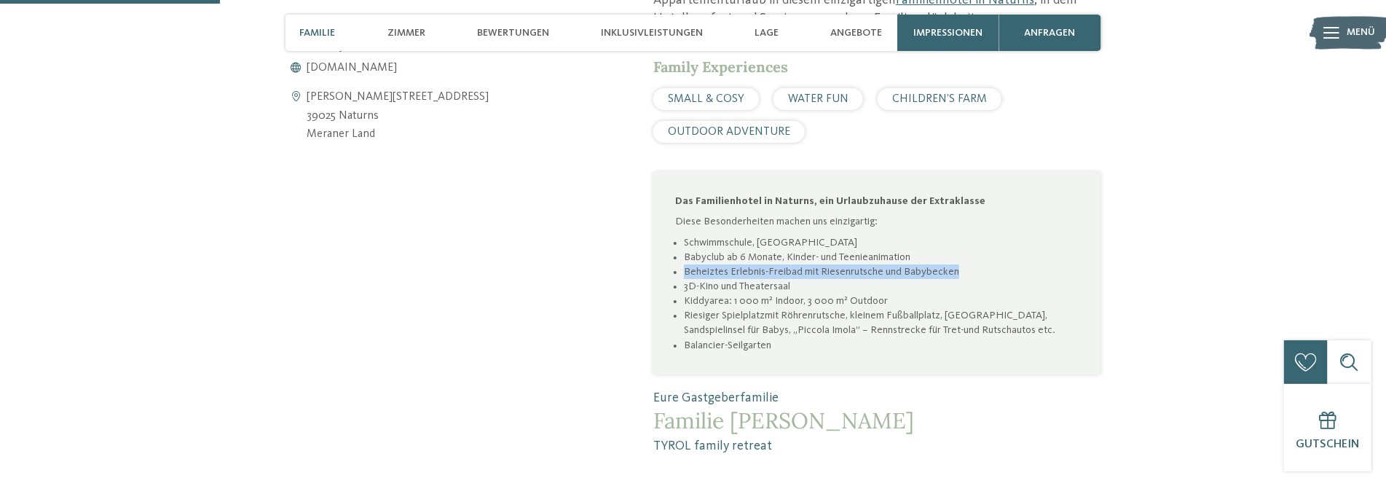
drag, startPoint x: 685, startPoint y: 272, endPoint x: 956, endPoint y: 269, distance: 270.9
click at [956, 269] on li "Beheiztes Erlebnis-Freibad mit Riesenrutsche und Babybecken" at bounding box center [881, 271] width 395 height 15
click at [903, 392] on span "Eure Gastgeberfamilie" at bounding box center [876, 398] width 447 height 18
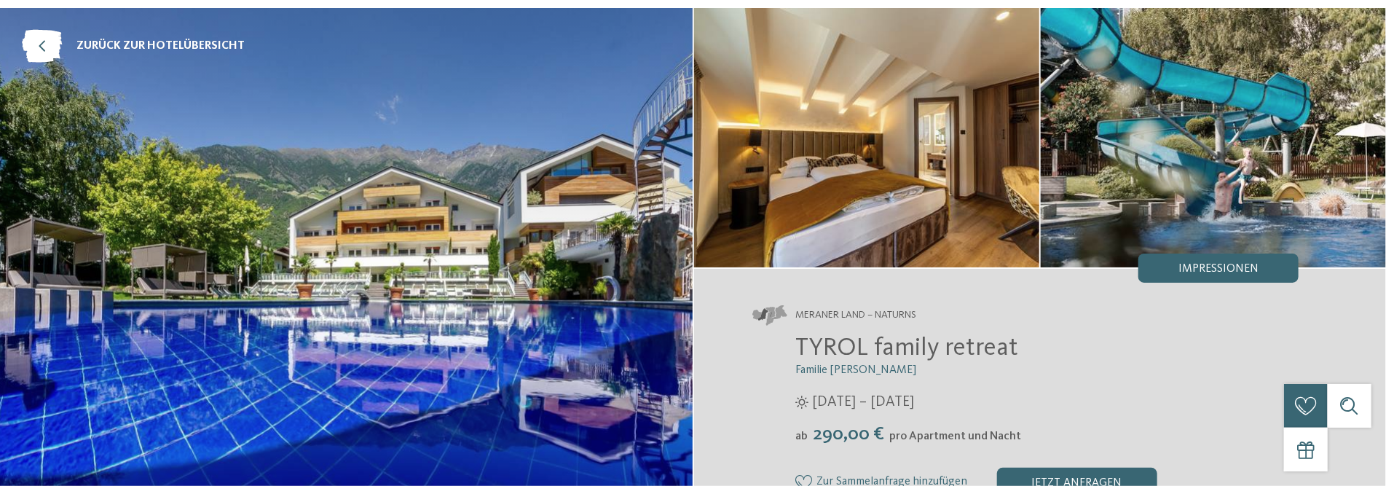
scroll to position [0, 0]
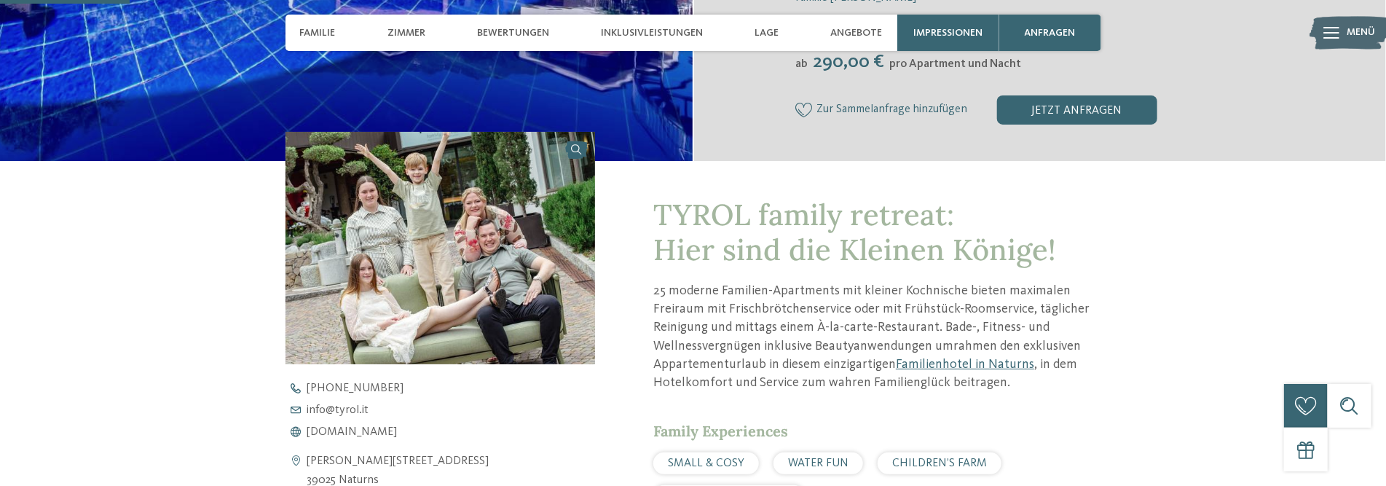
scroll to position [510, 0]
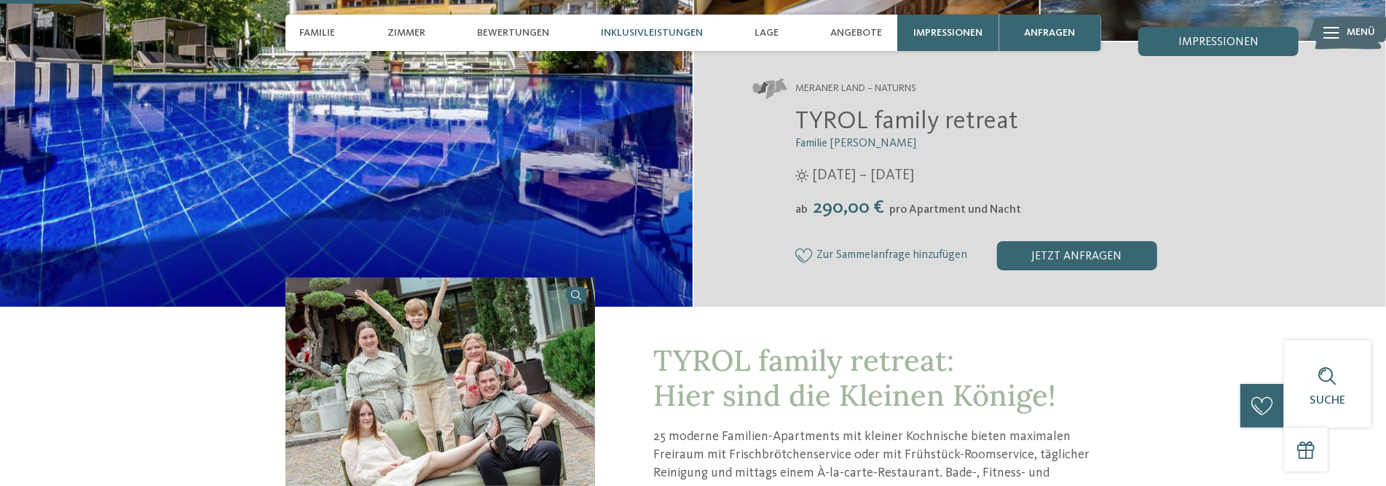
click at [650, 39] on div "Inklusivleistungen" at bounding box center [652, 33] width 117 height 36
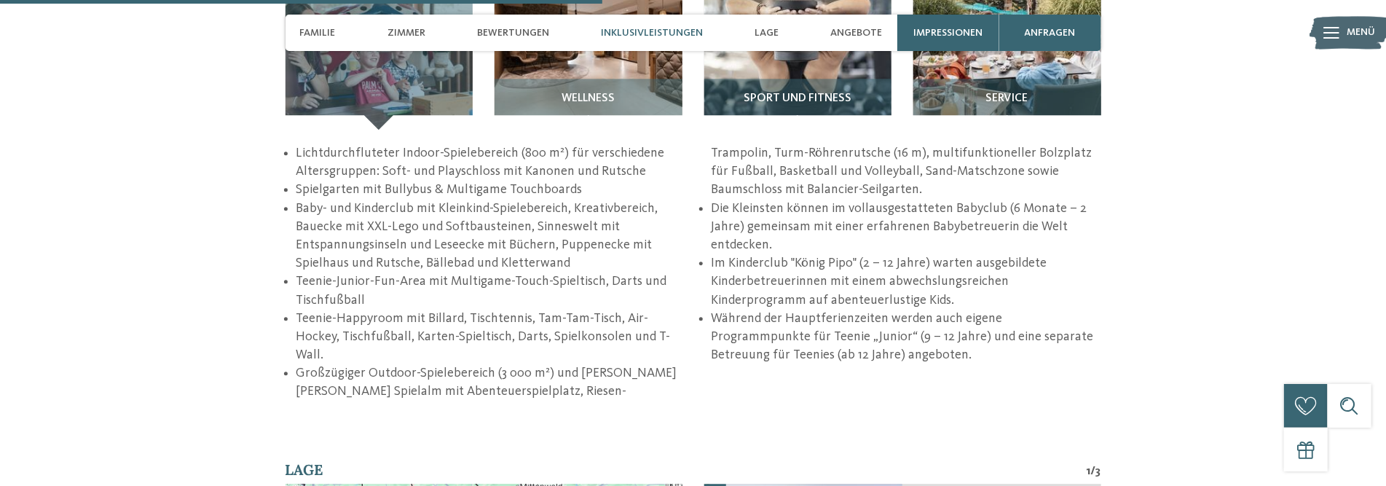
scroll to position [2192, 0]
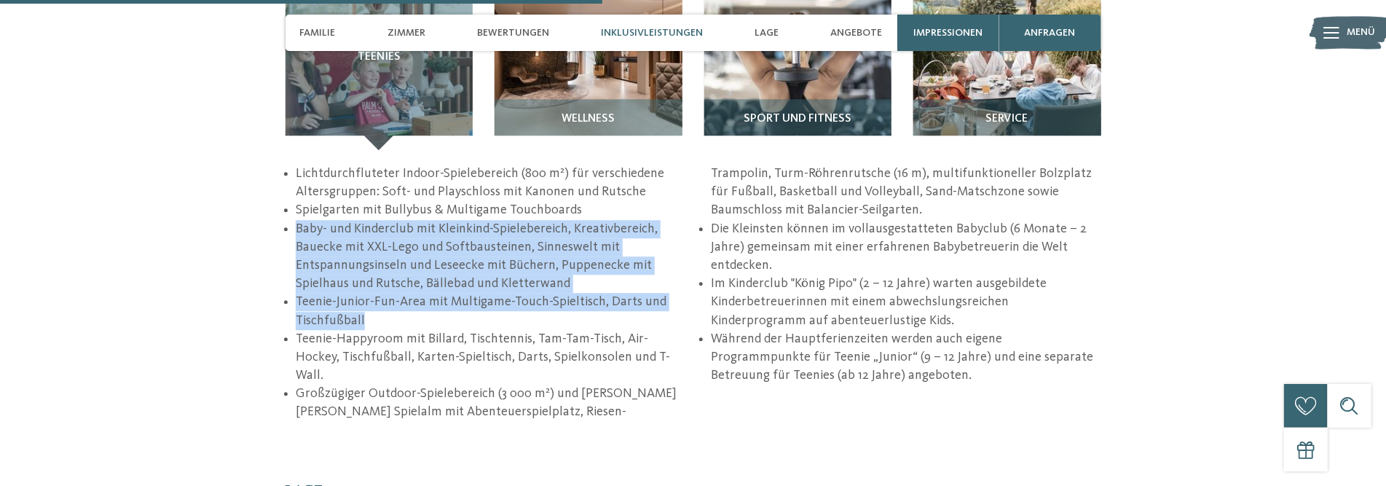
drag, startPoint x: 298, startPoint y: 226, endPoint x: 665, endPoint y: 328, distance: 381.0
click at [665, 328] on ul "Lichtdurchfluteter Indoor-Spielebereich (800 m²) für verschiedene Altersgruppen…" at bounding box center [693, 293] width 816 height 257
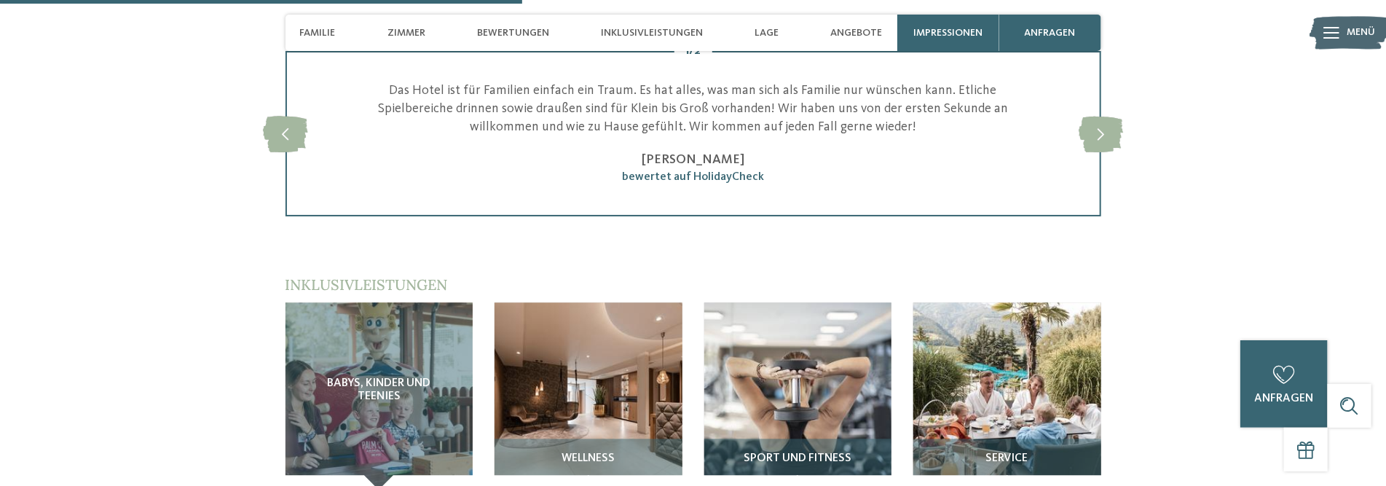
scroll to position [1901, 0]
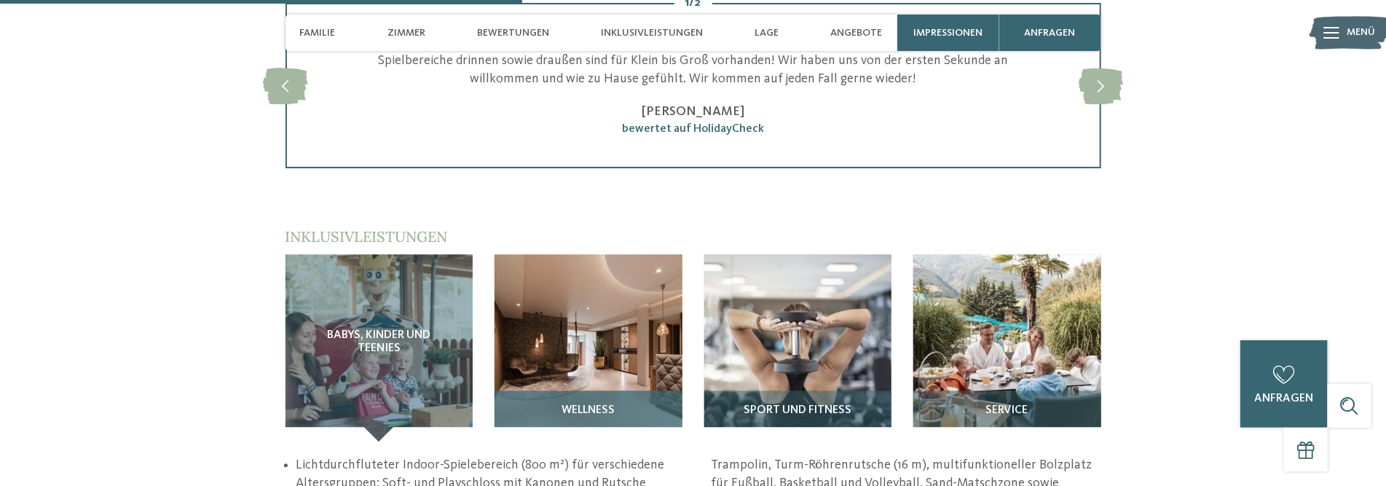
click at [623, 391] on div "Wellness" at bounding box center [589, 415] width 188 height 51
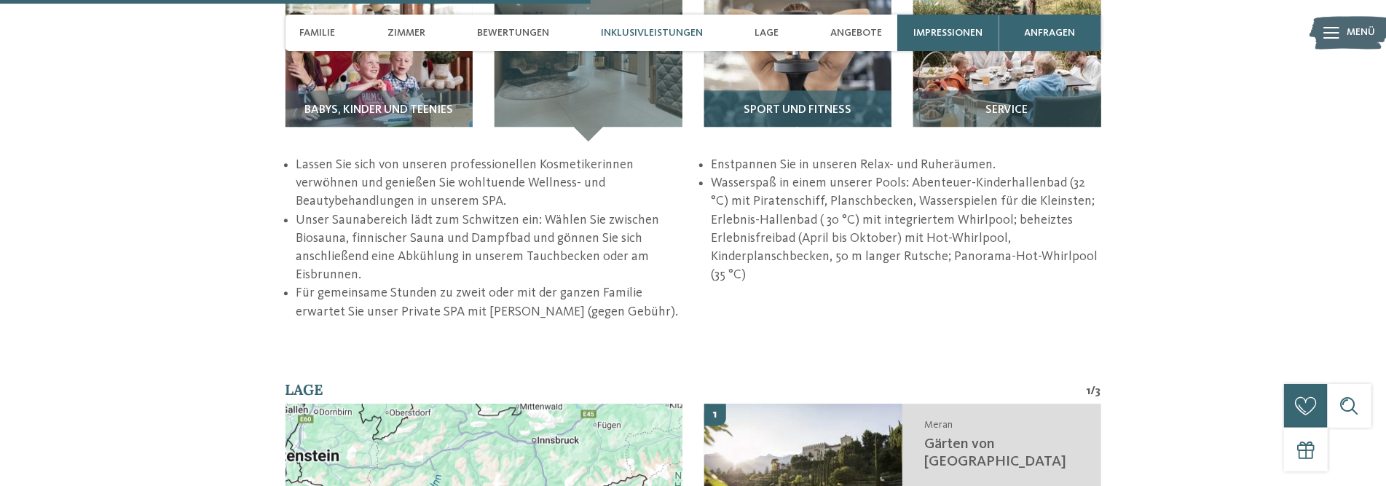
scroll to position [2119, 0]
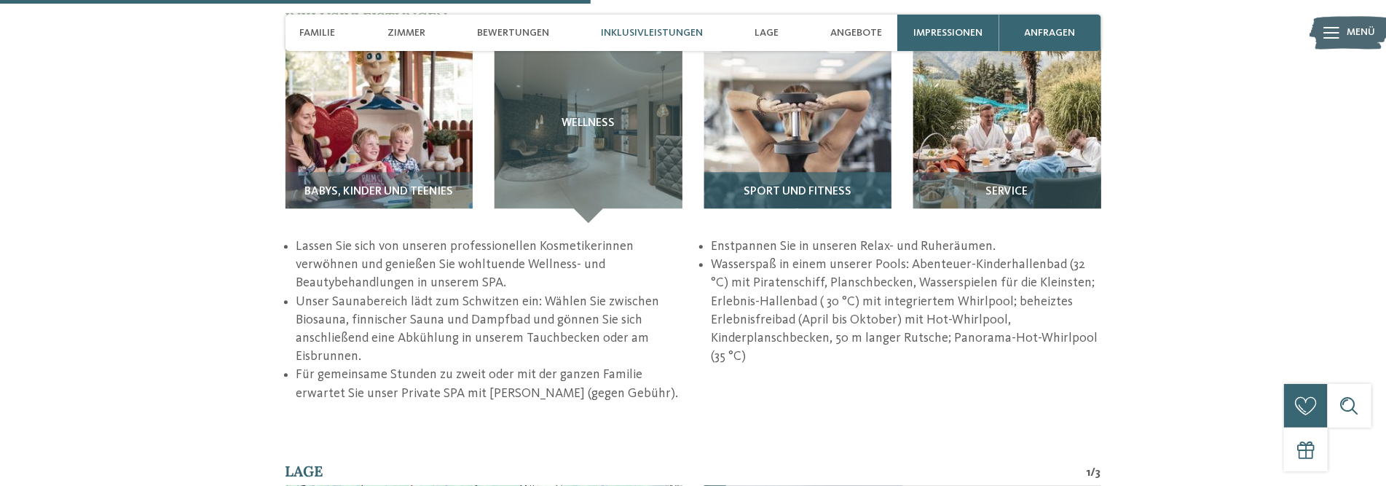
click at [810, 168] on img at bounding box center [798, 130] width 188 height 188
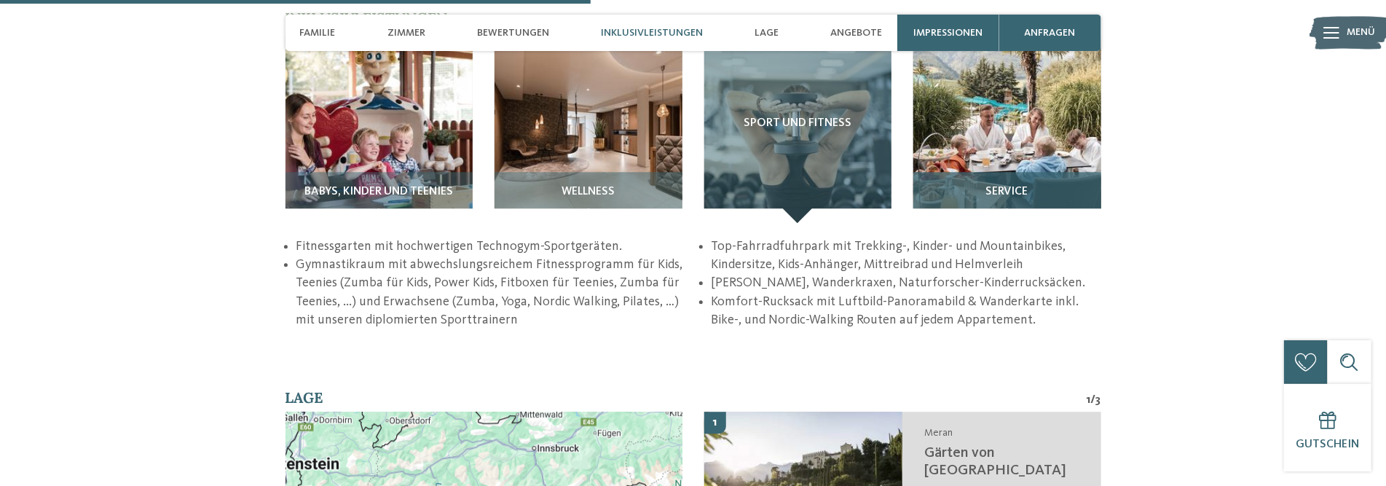
click at [982, 168] on img at bounding box center [1007, 130] width 188 height 188
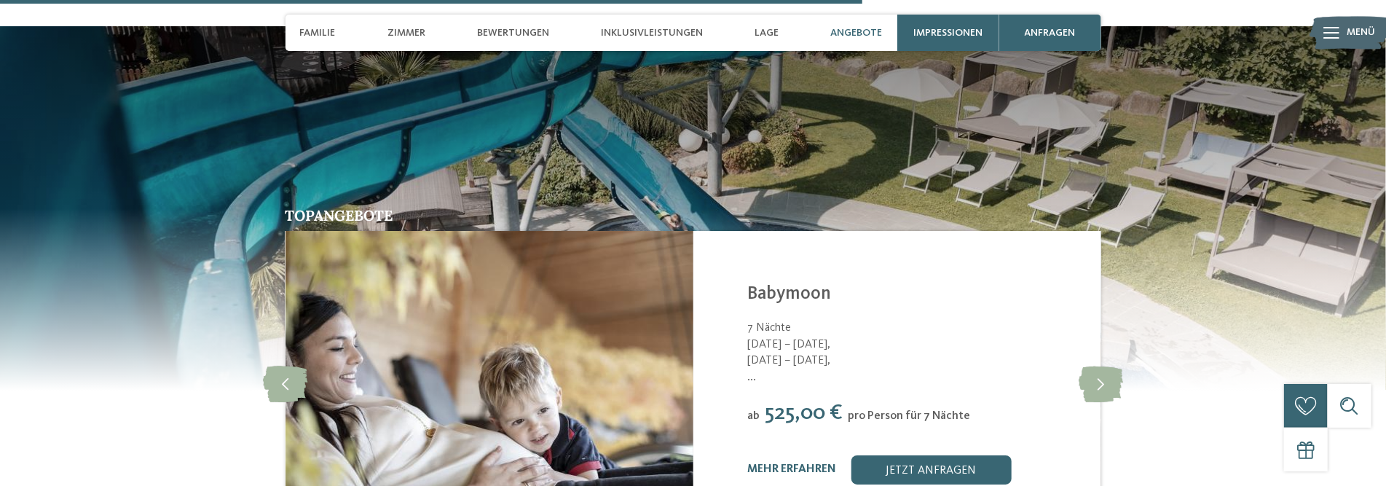
scroll to position [3066, 0]
